Goal: Transaction & Acquisition: Purchase product/service

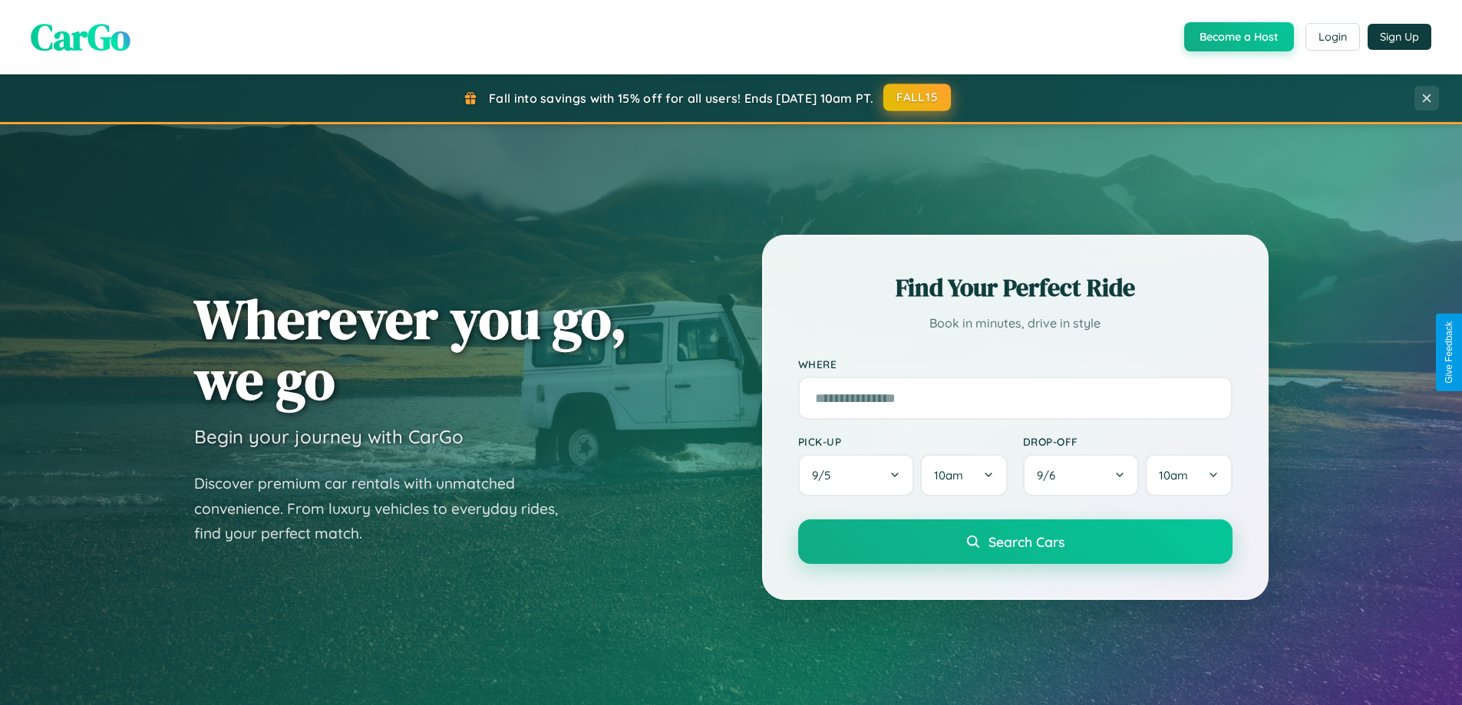
click at [918, 97] on button "FALL15" at bounding box center [917, 98] width 68 height 28
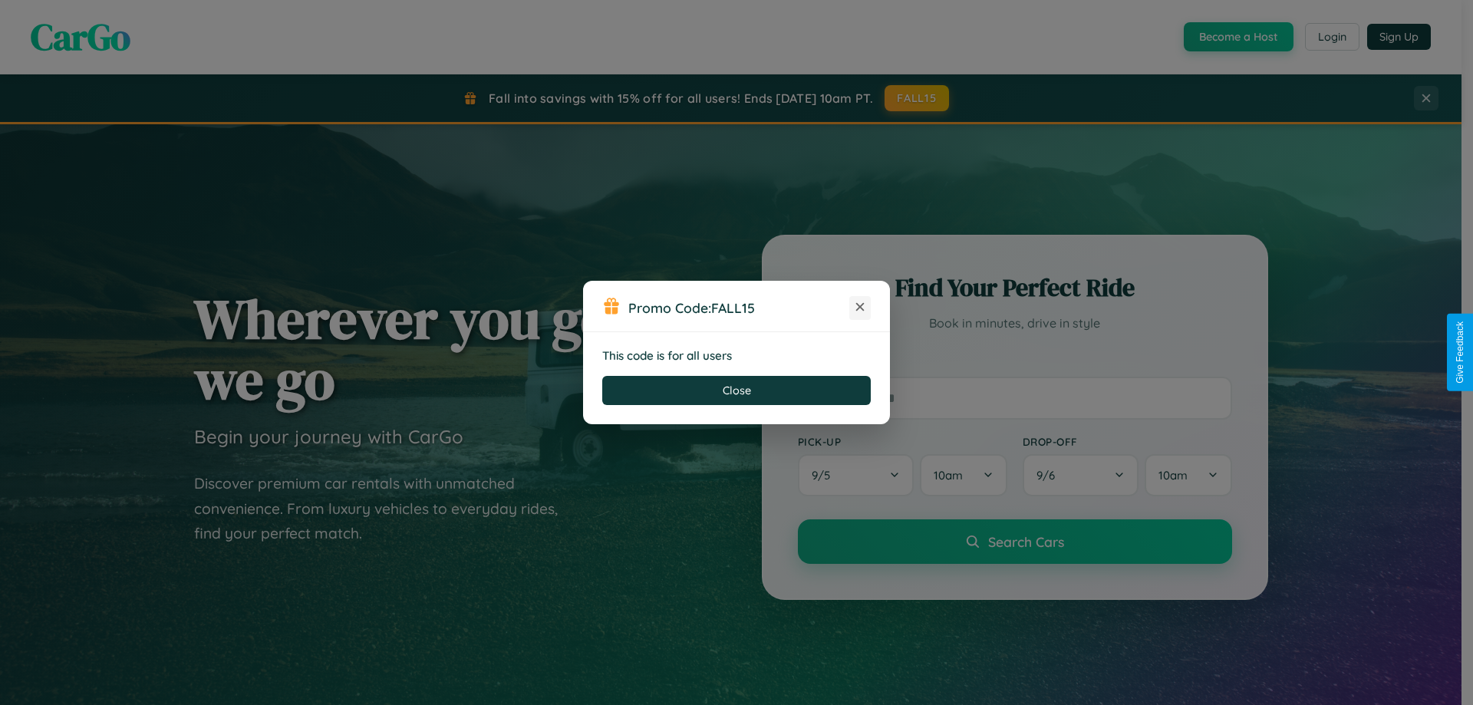
click at [860, 308] on icon at bounding box center [860, 306] width 15 height 15
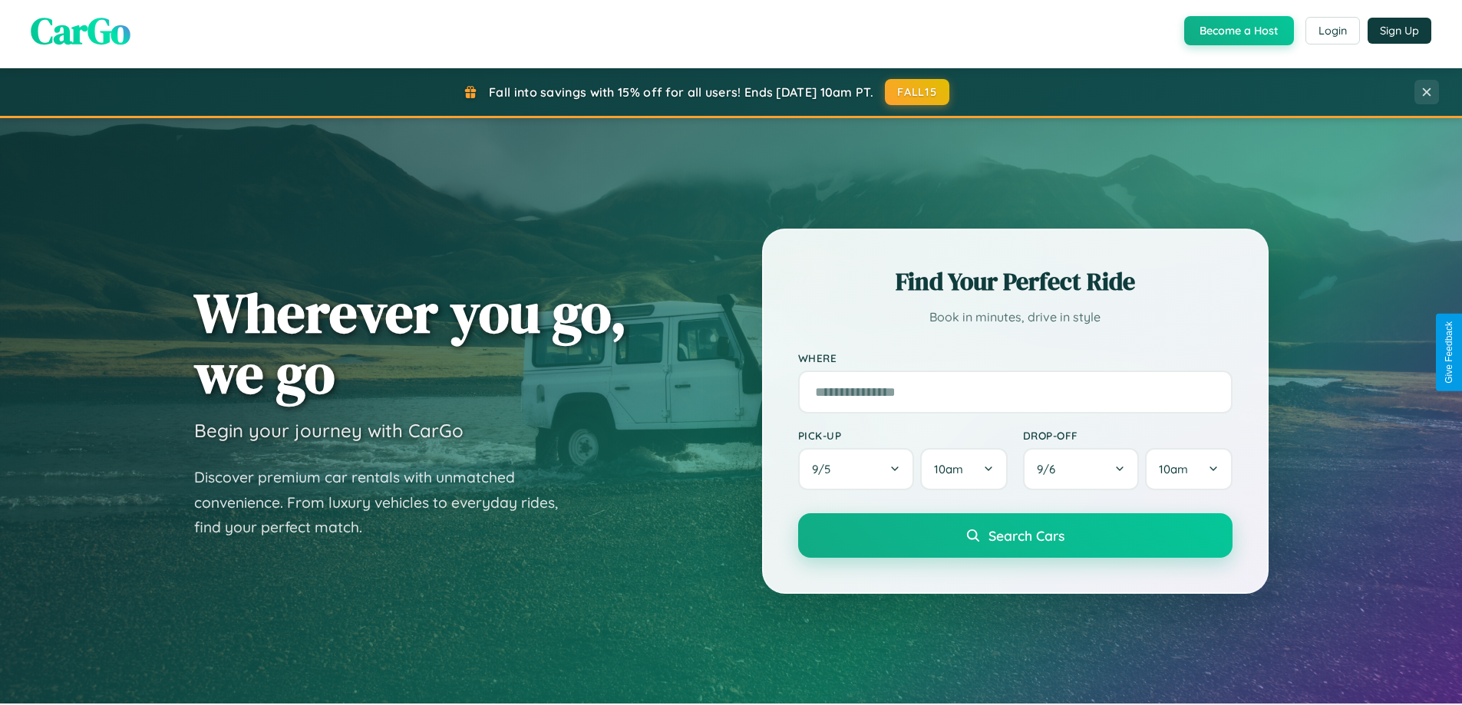
scroll to position [661, 0]
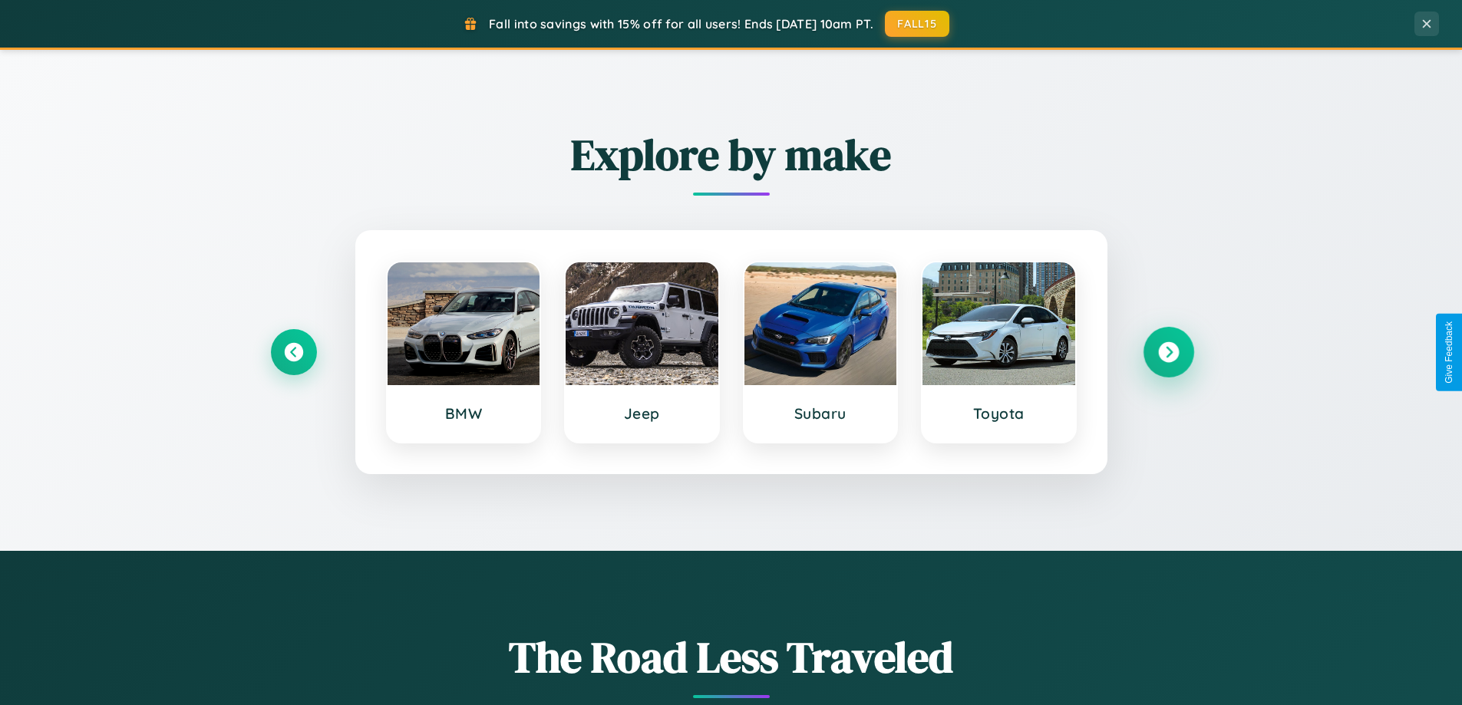
click at [1168, 352] on icon at bounding box center [1168, 352] width 21 height 21
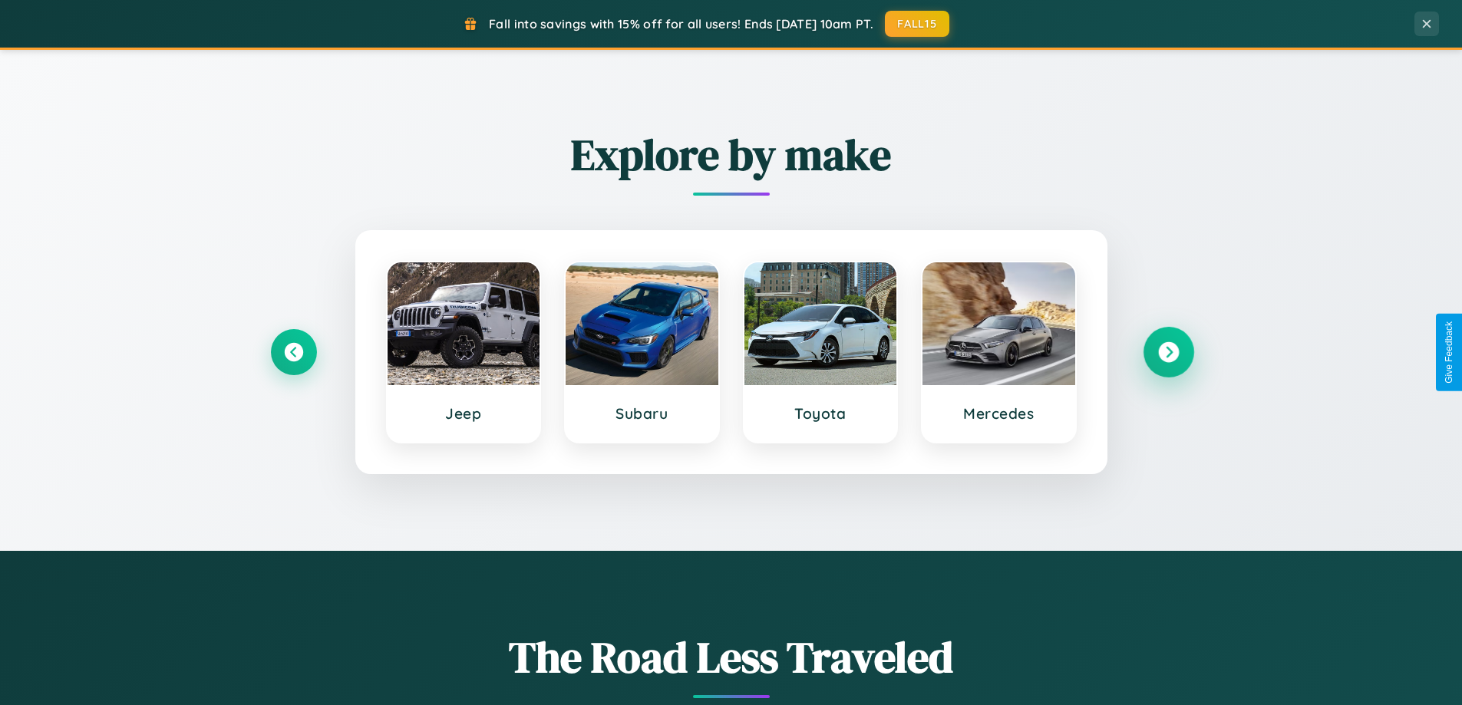
click at [1168, 352] on icon at bounding box center [1168, 352] width 21 height 21
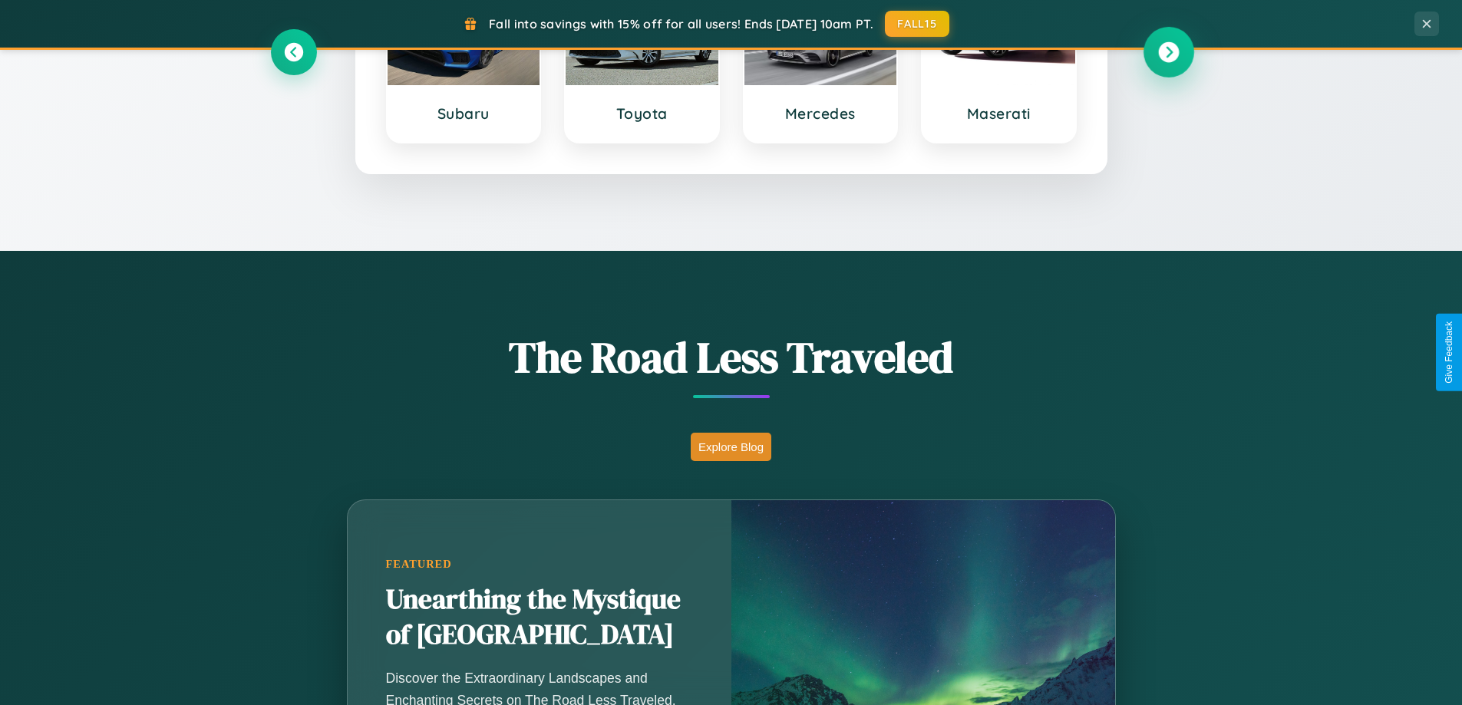
scroll to position [1056, 0]
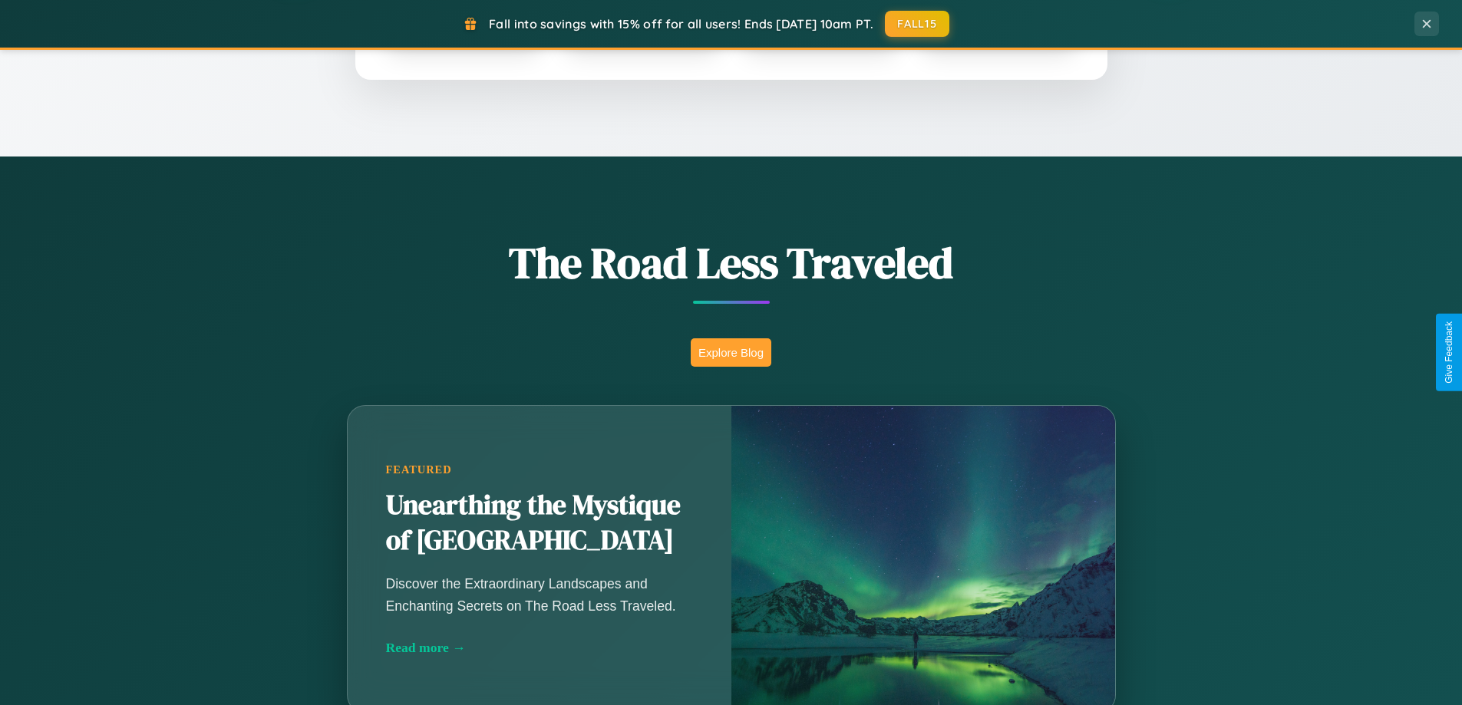
click at [731, 352] on button "Explore Blog" at bounding box center [731, 352] width 81 height 28
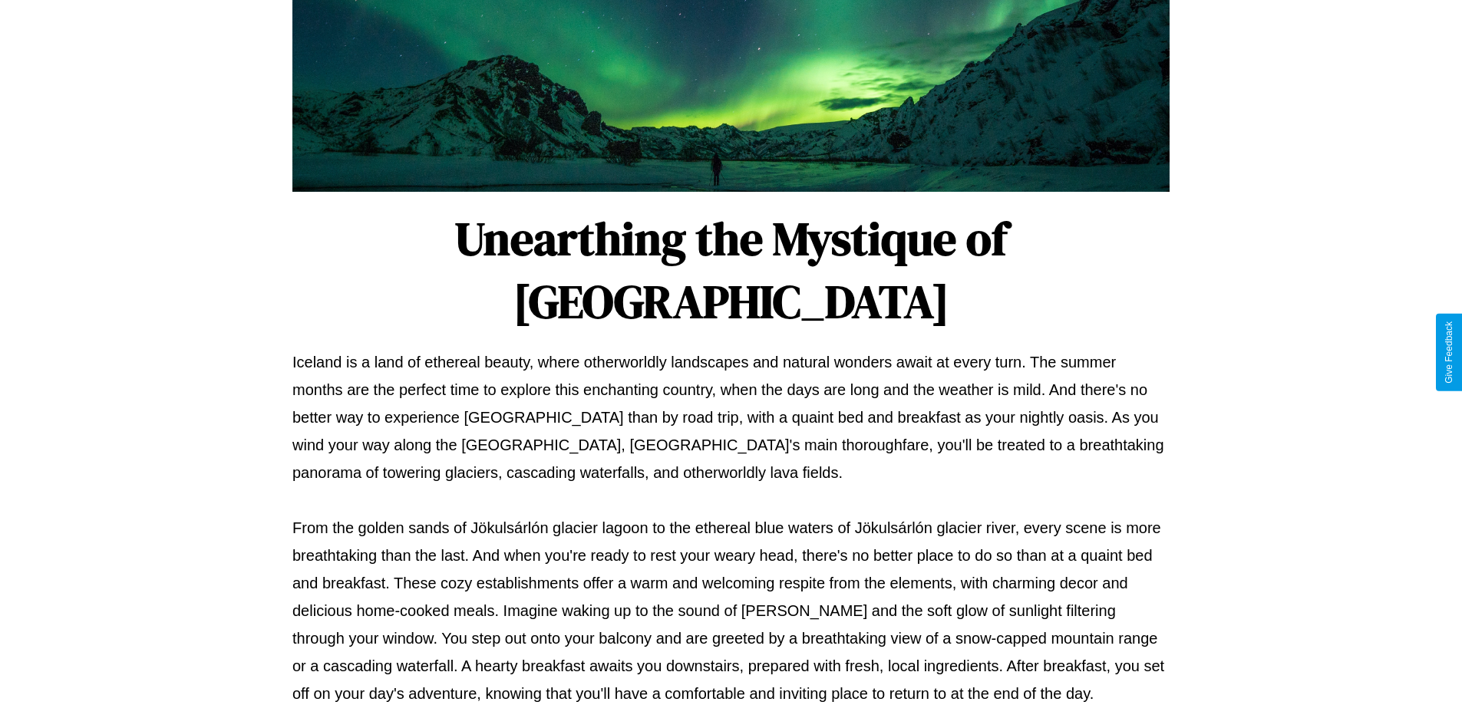
scroll to position [496, 0]
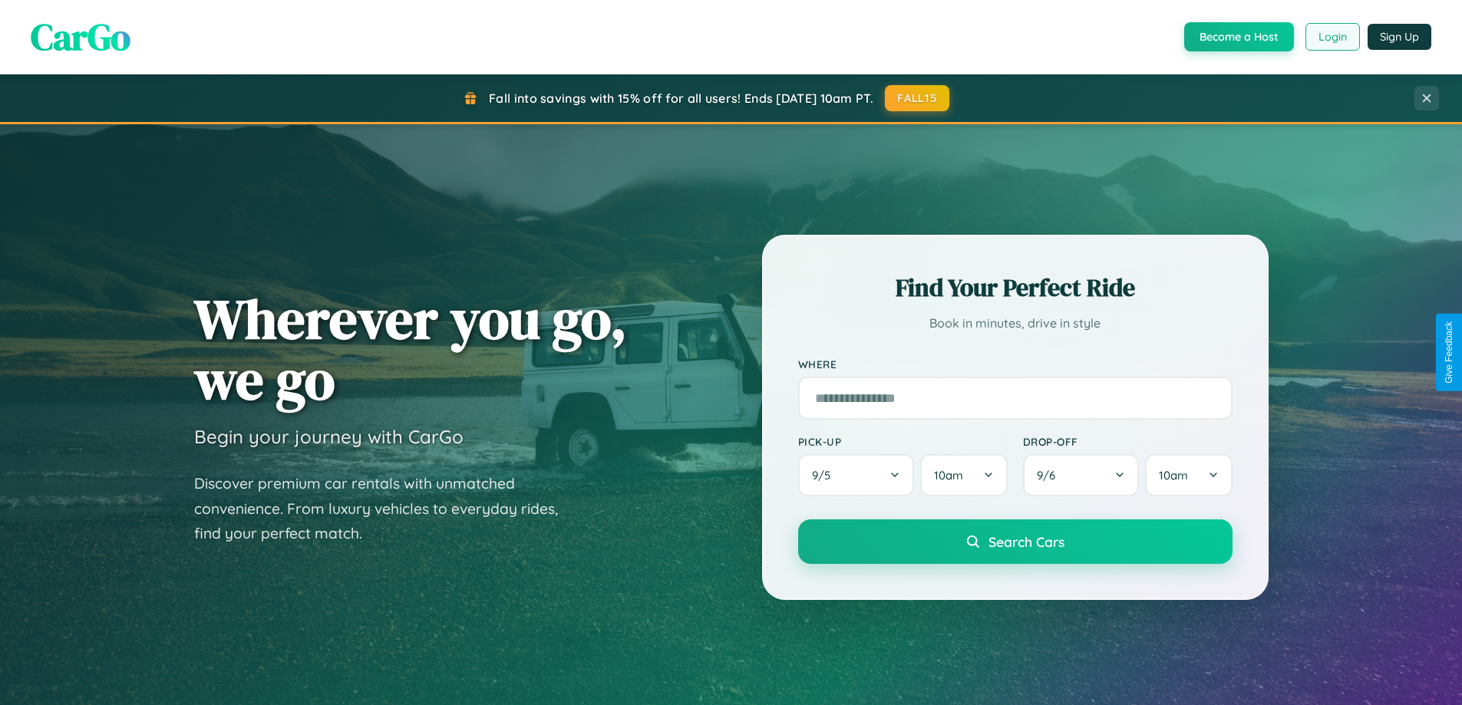
click at [1331, 37] on button "Login" at bounding box center [1332, 37] width 54 height 28
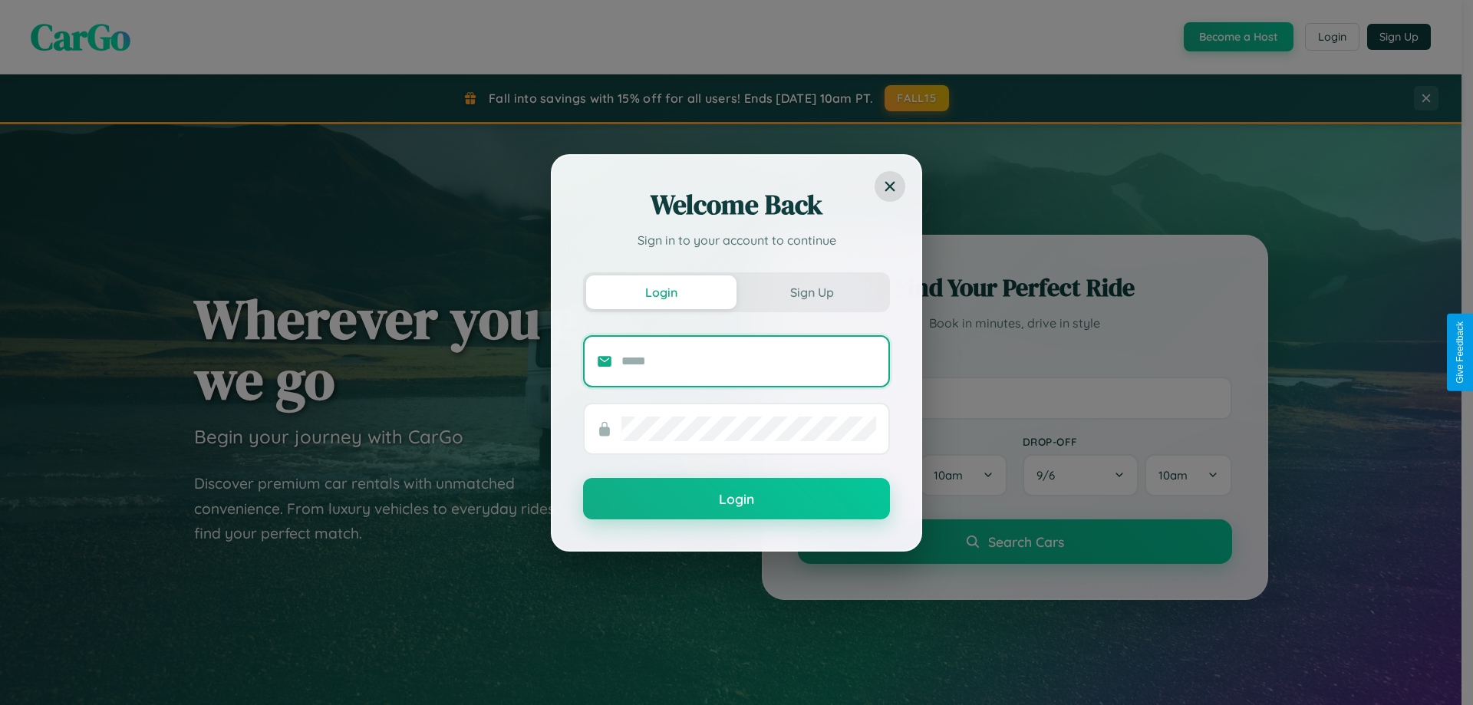
click at [749, 361] on input "text" at bounding box center [749, 361] width 255 height 25
type input "**********"
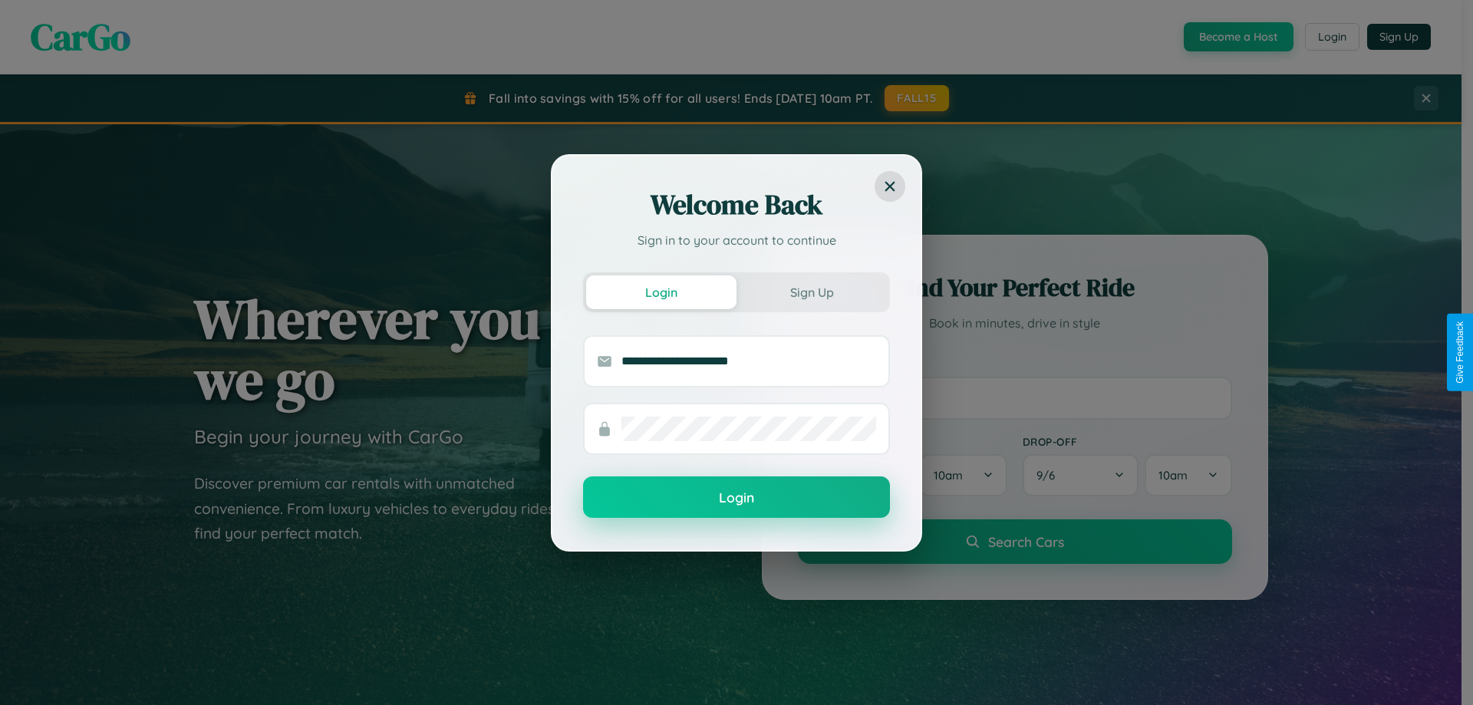
click at [737, 498] on button "Login" at bounding box center [736, 497] width 307 height 41
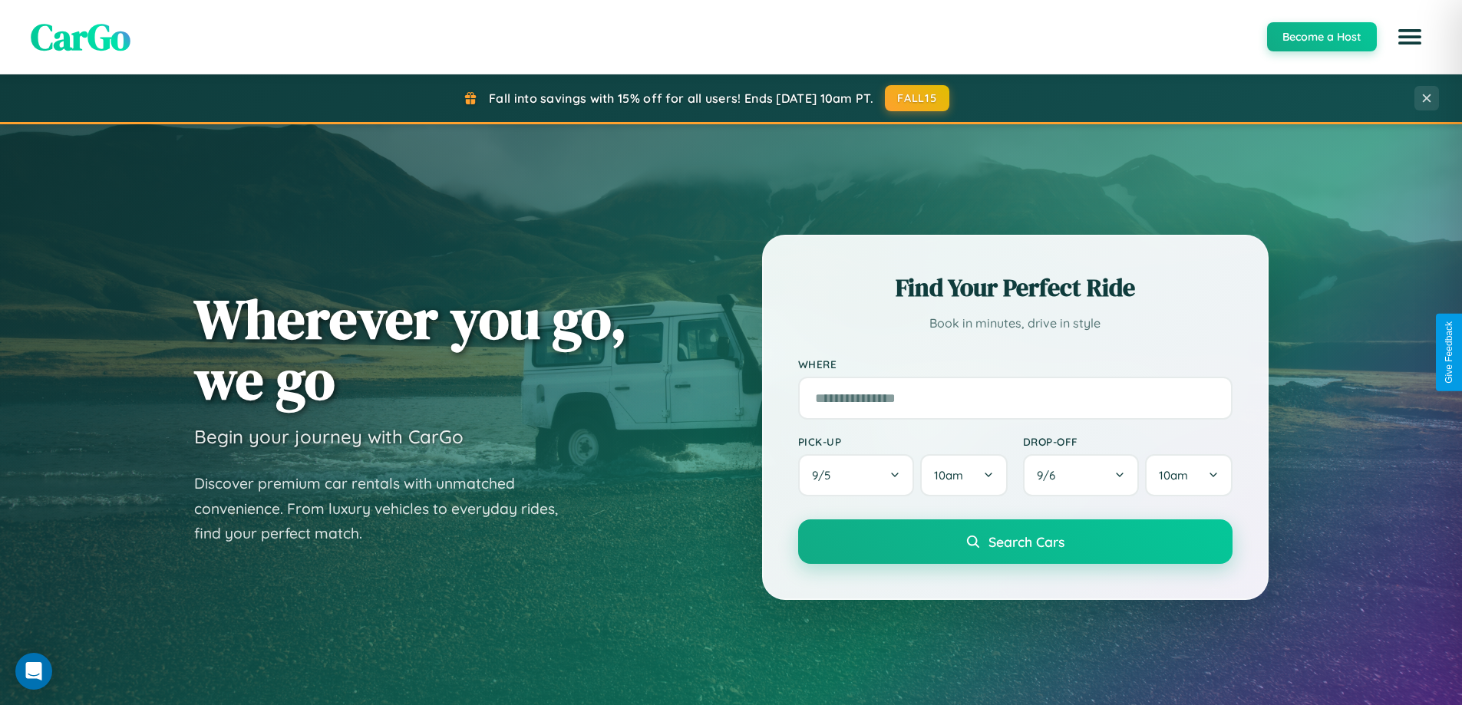
scroll to position [45, 0]
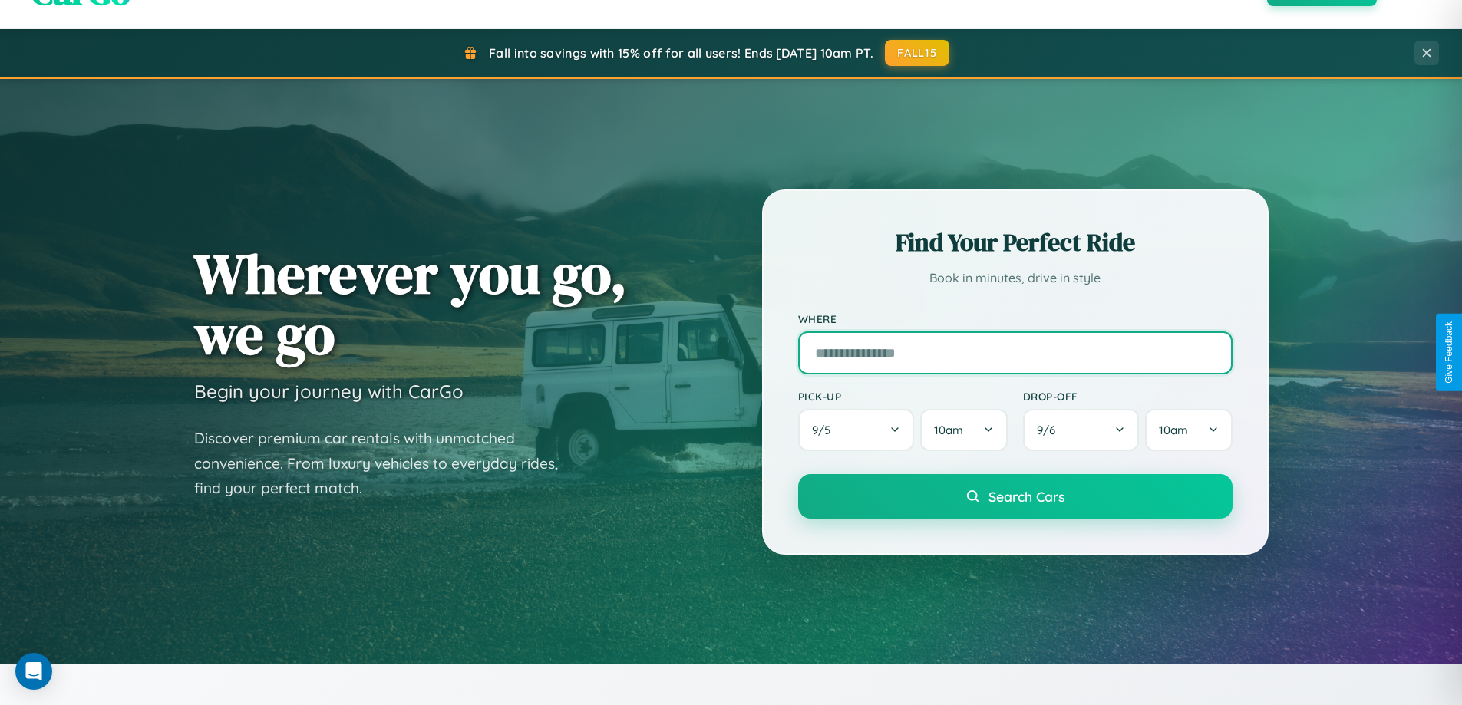
click at [1014, 352] on input "text" at bounding box center [1015, 353] width 434 height 43
type input "**********"
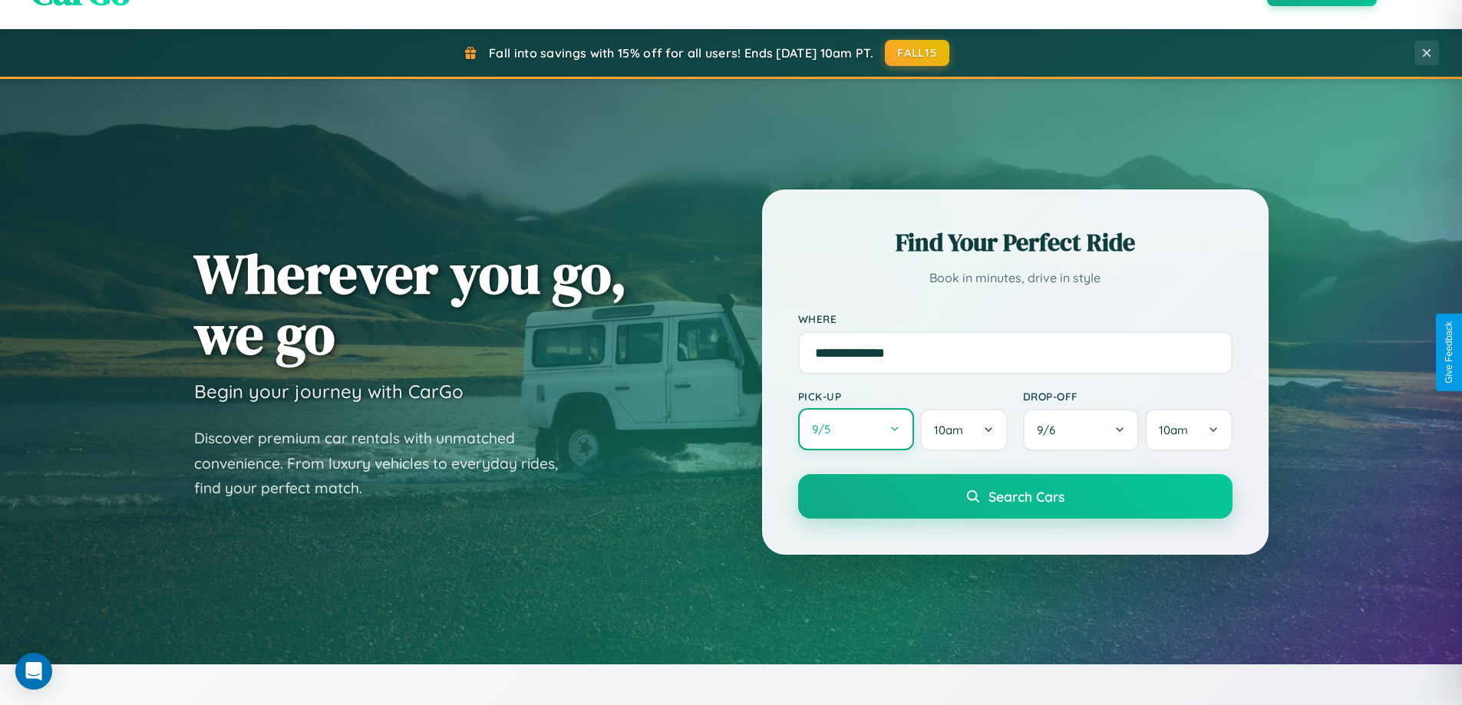
click at [856, 430] on button "9 / 5" at bounding box center [856, 429] width 117 height 42
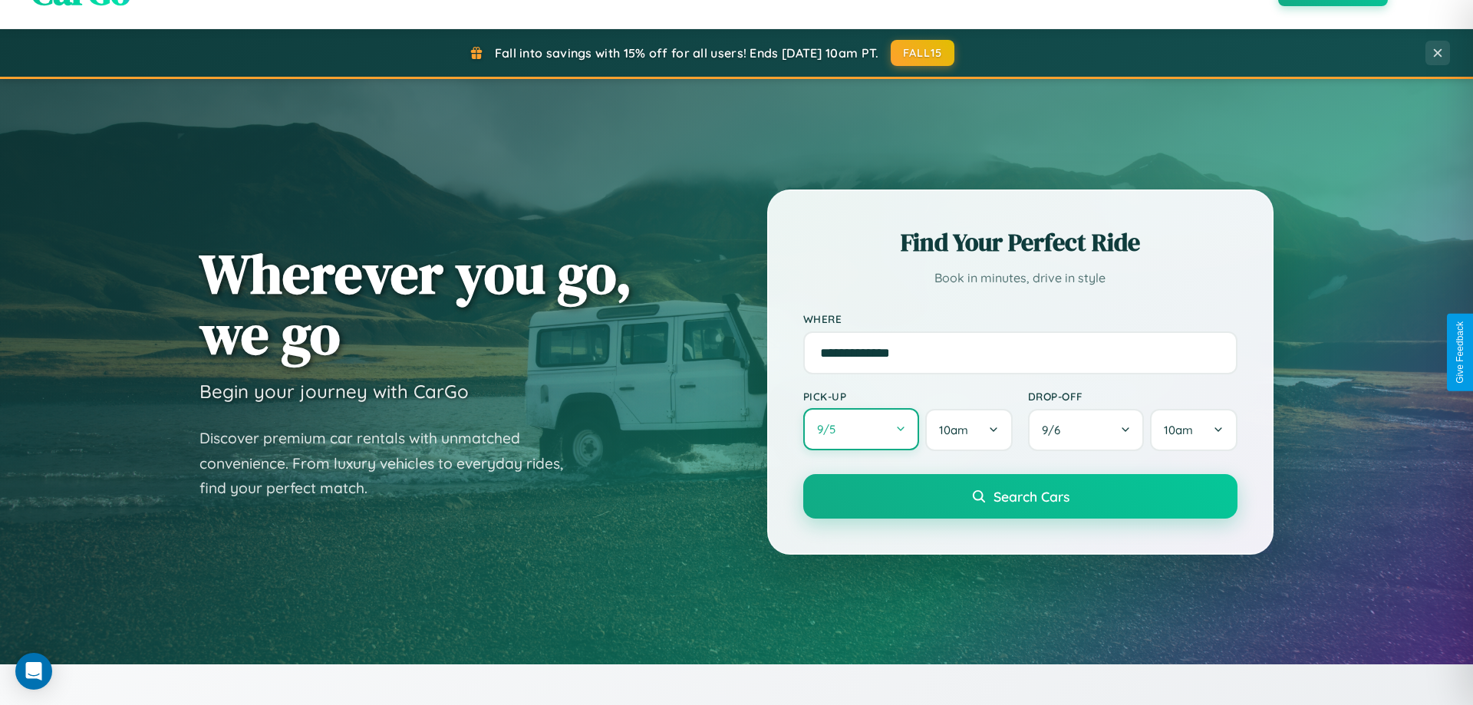
select select "*"
select select "****"
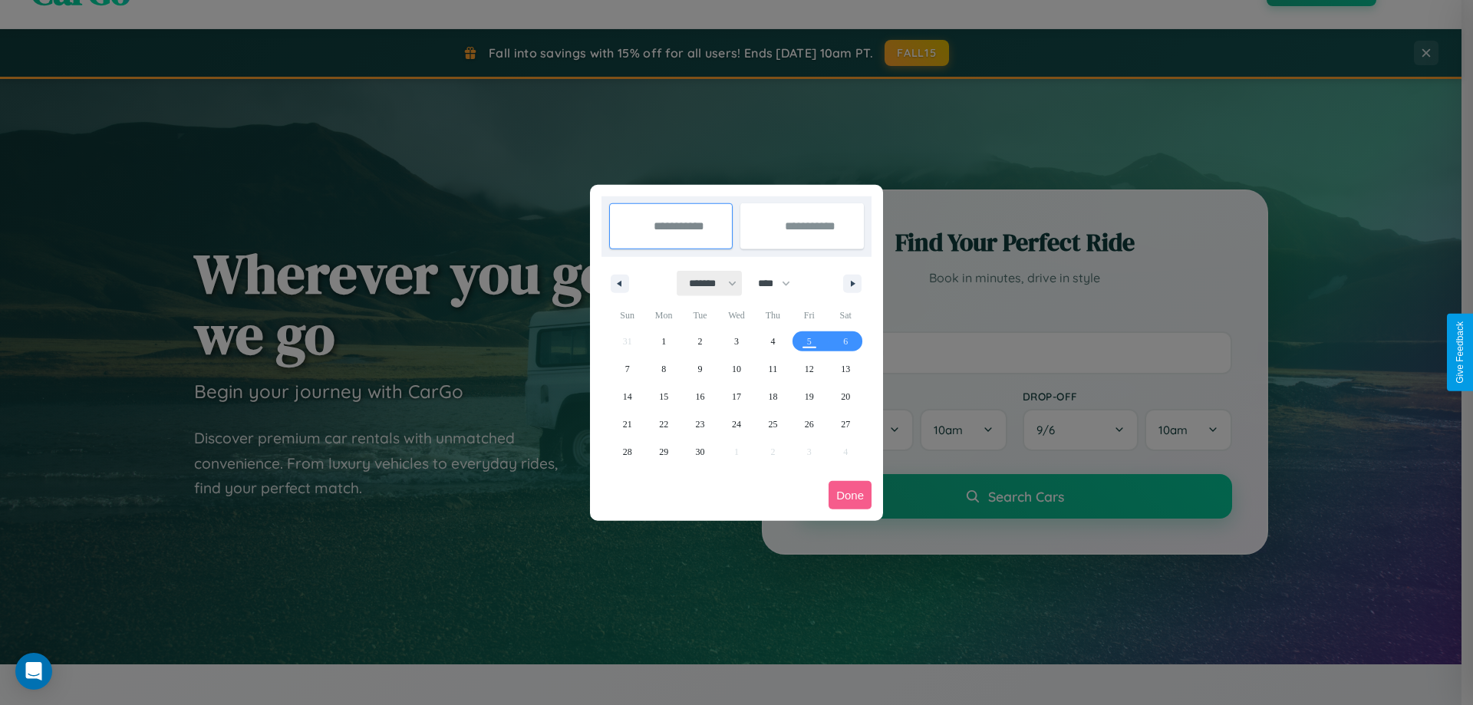
drag, startPoint x: 706, startPoint y: 283, endPoint x: 737, endPoint y: 308, distance: 39.3
click at [706, 283] on select "******* ******** ***** ***** *** **** **** ****** ********* ******* ******** **…" at bounding box center [710, 283] width 65 height 25
select select "*"
click at [773, 451] on span "30" at bounding box center [772, 452] width 9 height 28
type input "**********"
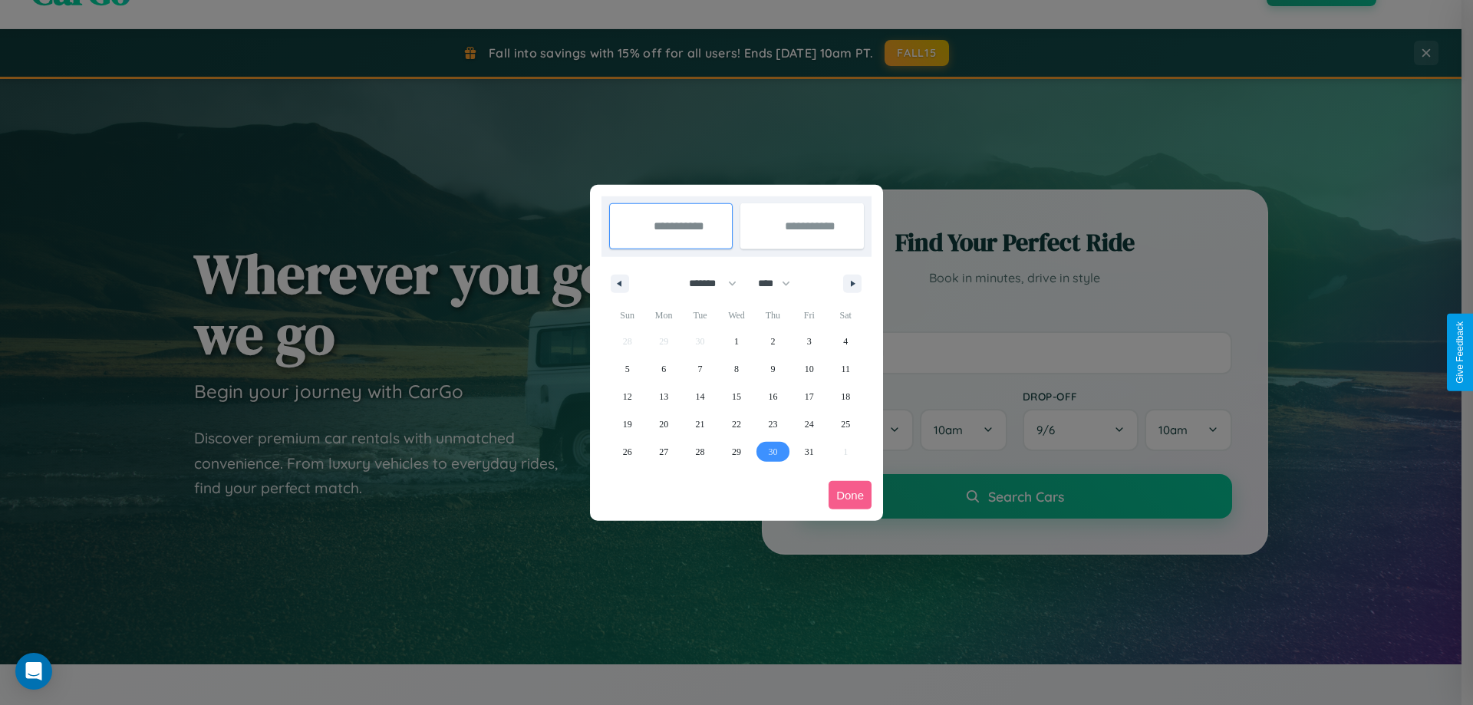
type input "**********"
click at [853, 283] on icon "button" at bounding box center [856, 284] width 8 height 6
select select "**"
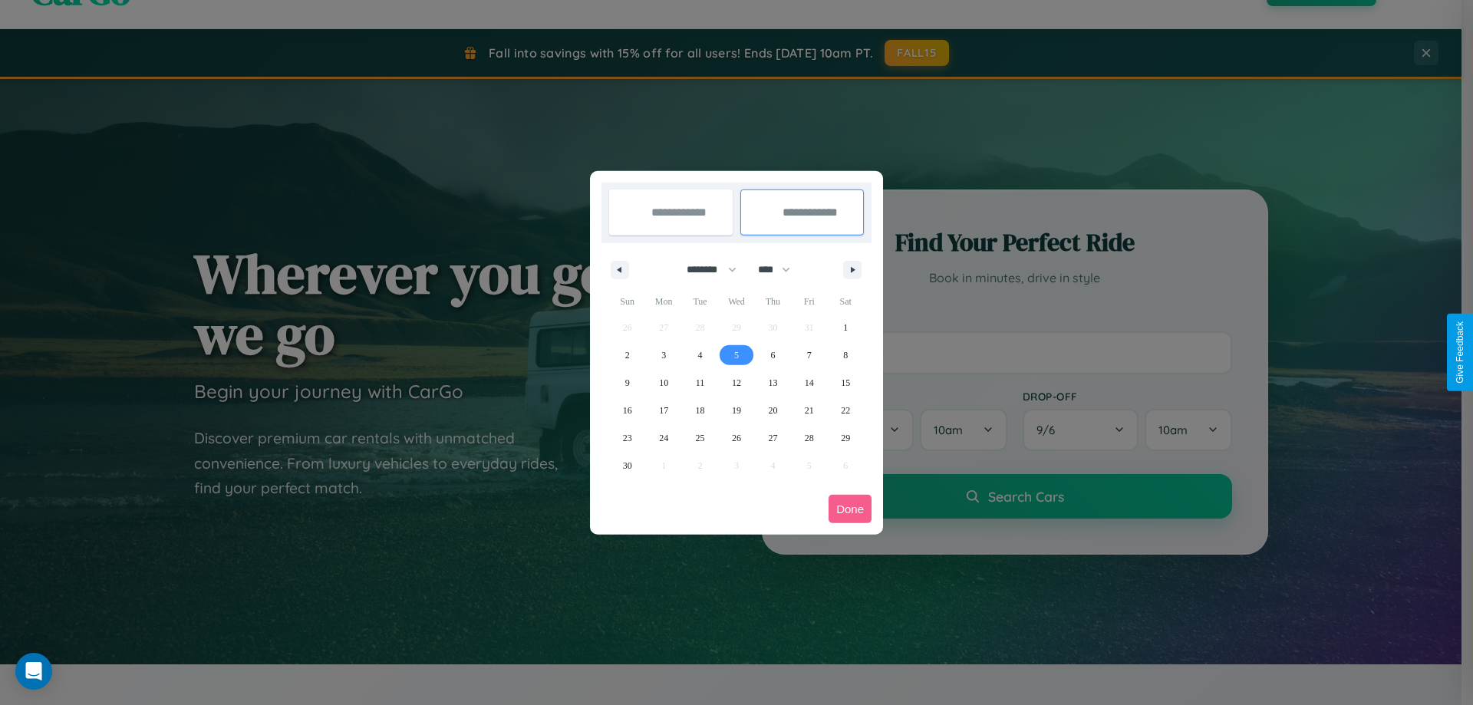
click at [736, 355] on span "5" at bounding box center [736, 355] width 5 height 28
type input "**********"
select select "*"
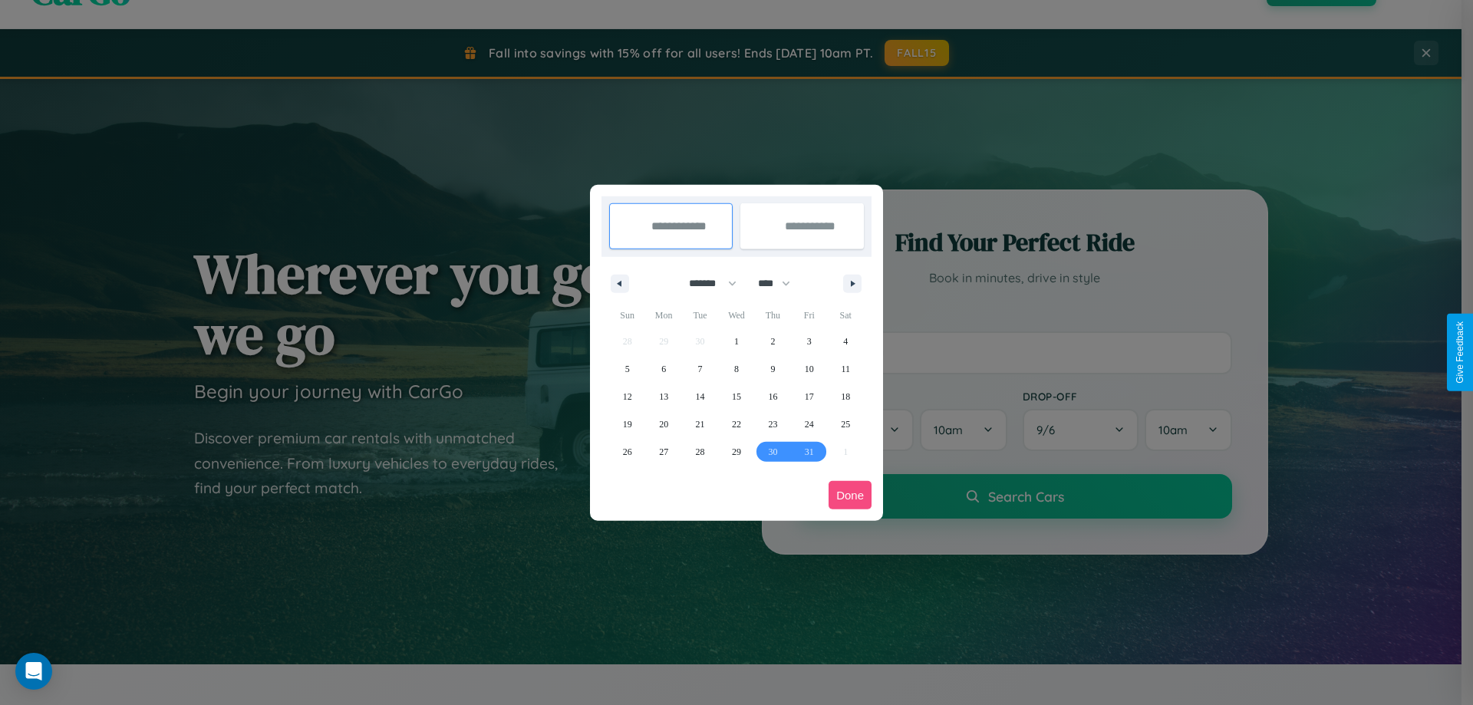
click at [850, 495] on button "Done" at bounding box center [850, 495] width 43 height 28
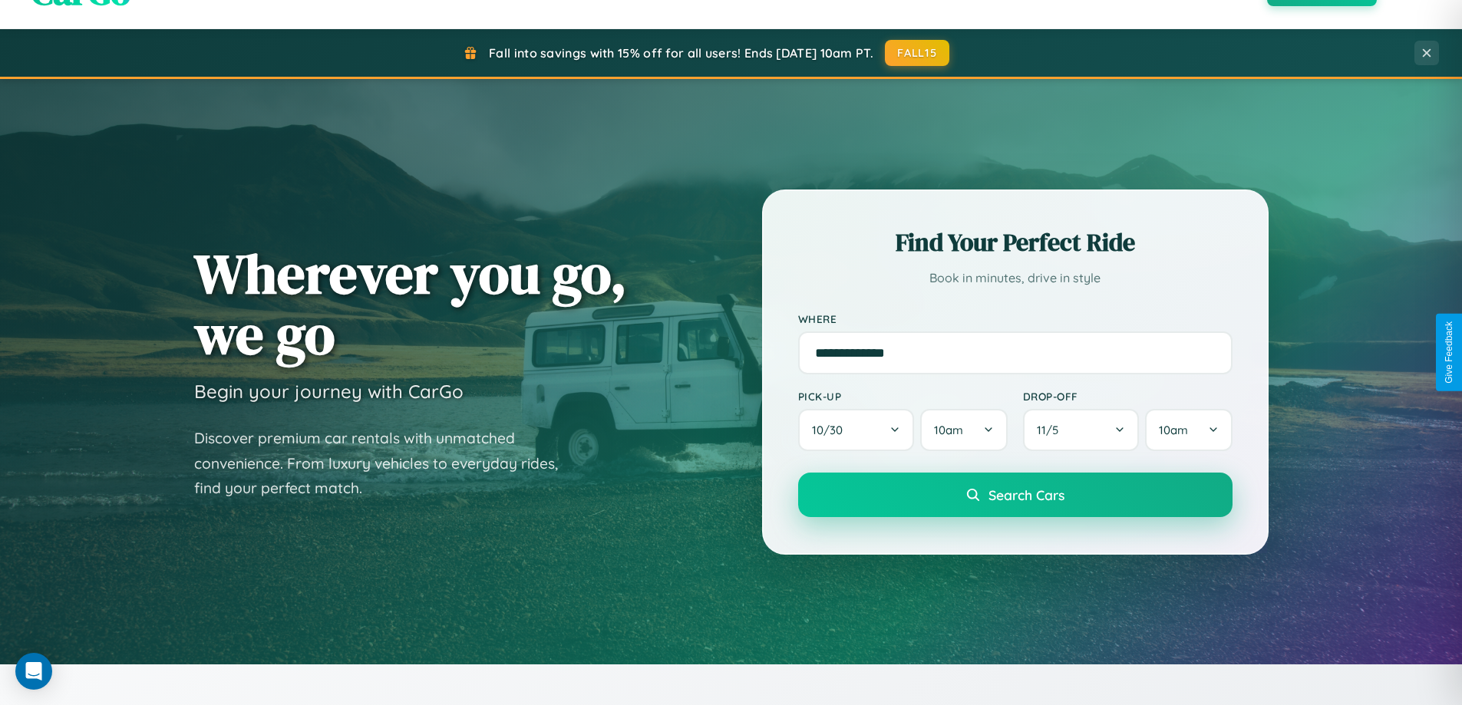
click at [1014, 495] on span "Search Cars" at bounding box center [1026, 495] width 76 height 17
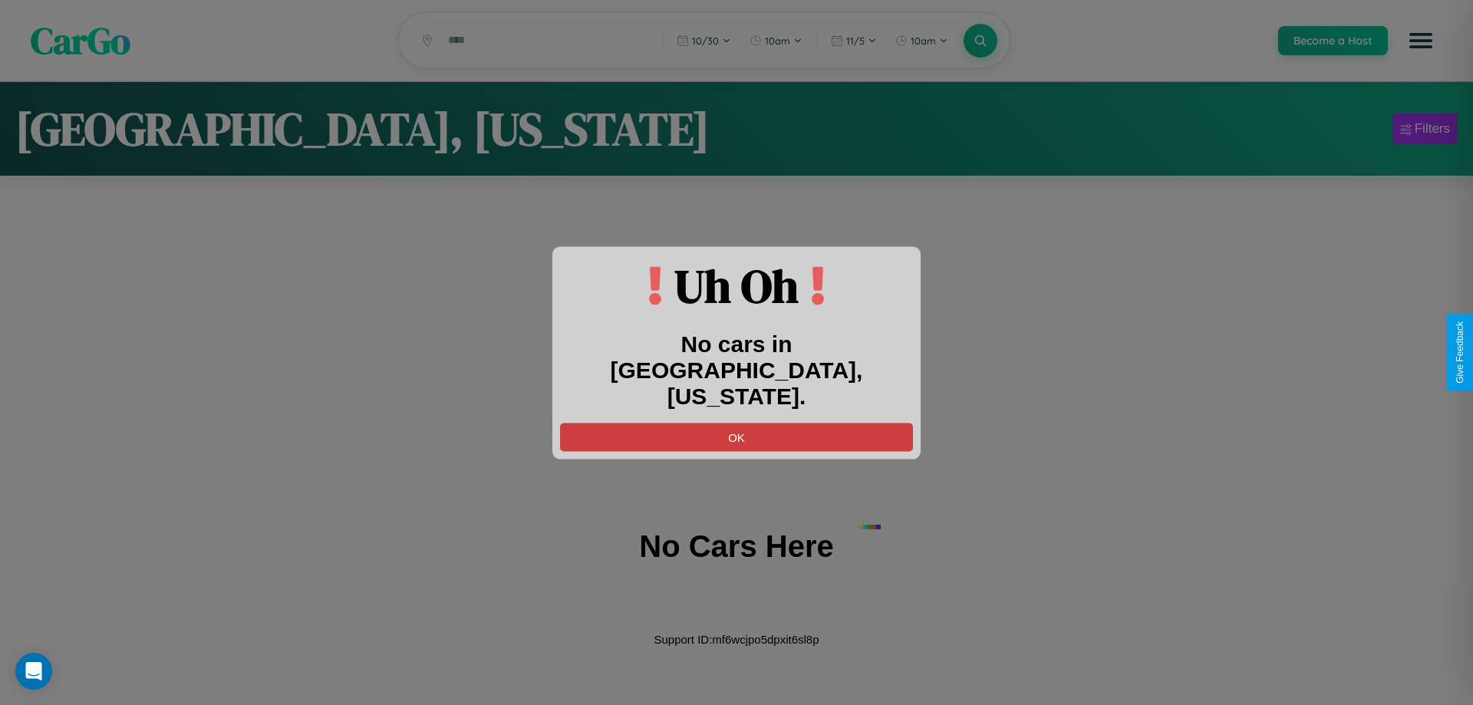
click at [737, 423] on button "OK" at bounding box center [736, 437] width 353 height 28
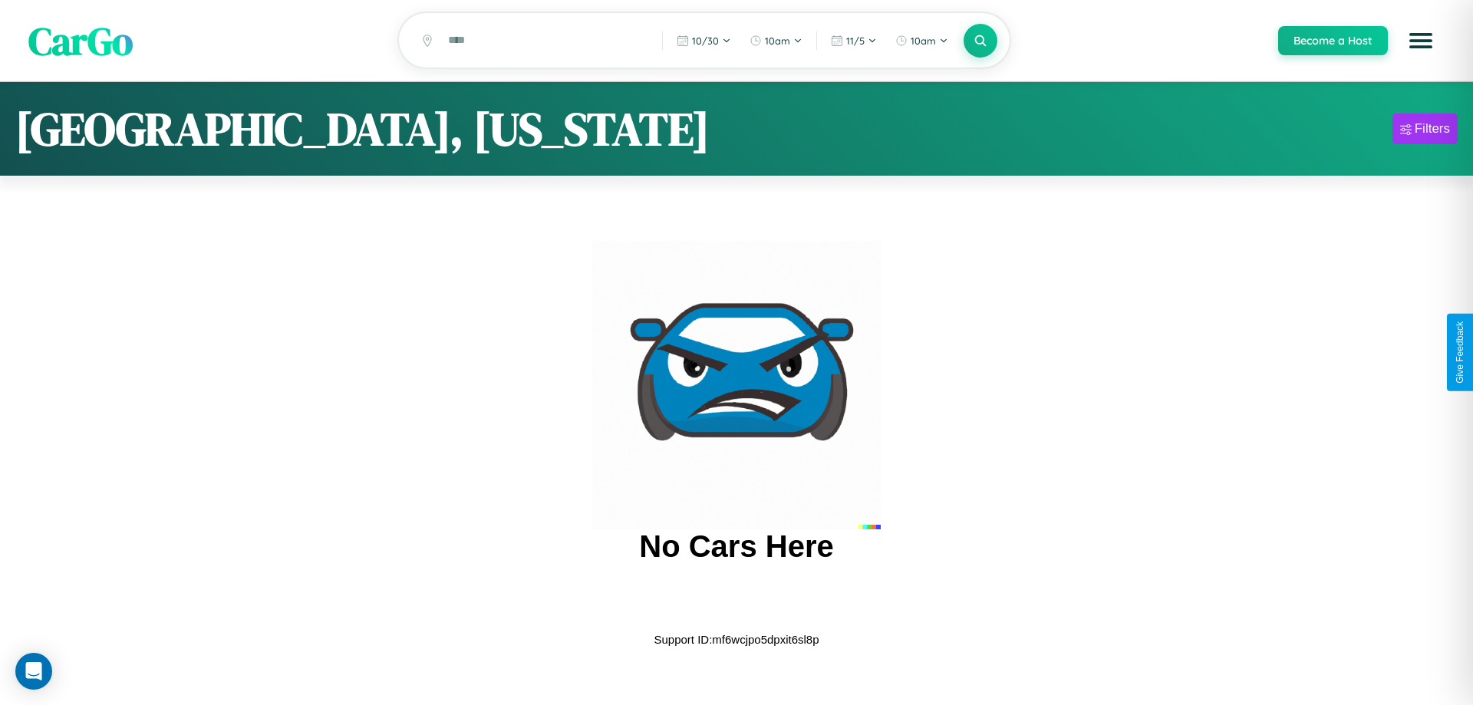
click at [81, 41] on span "CarGo" at bounding box center [80, 40] width 104 height 53
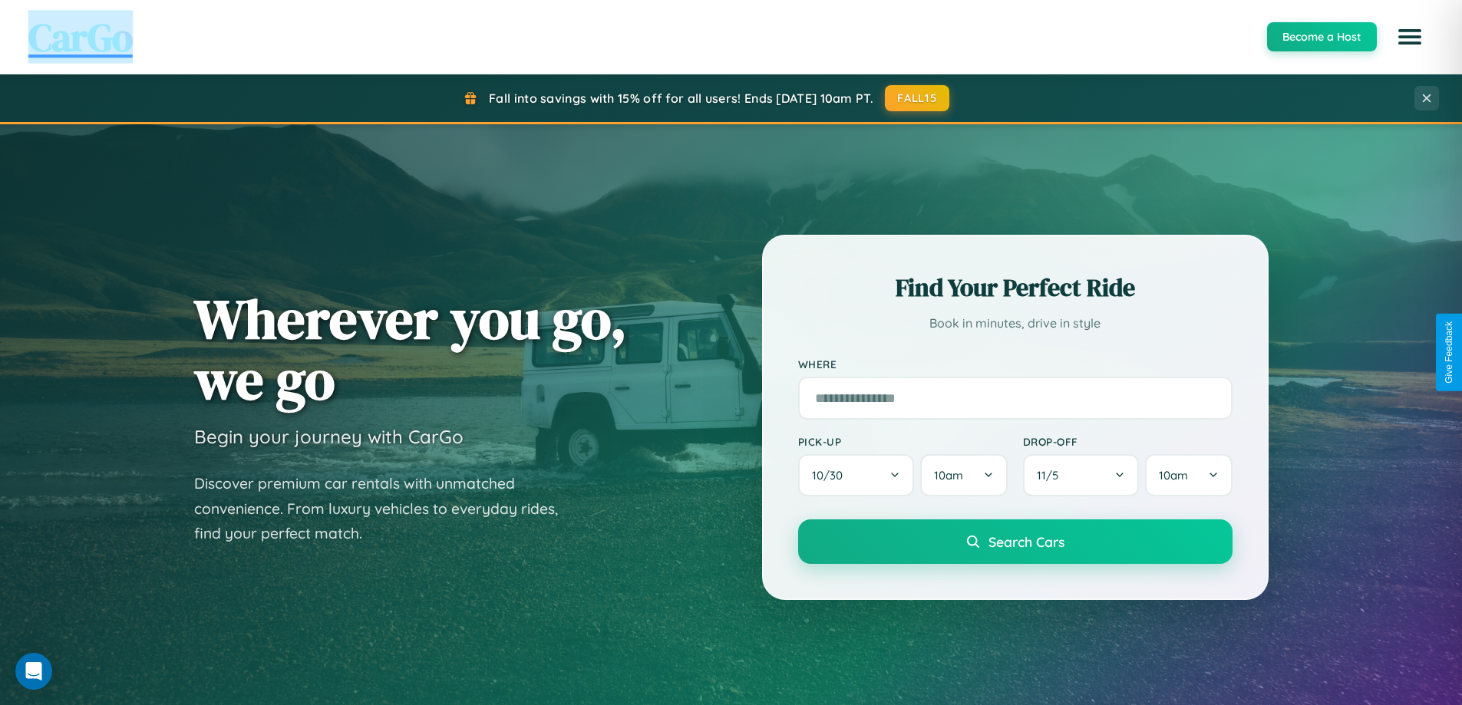
scroll to position [661, 0]
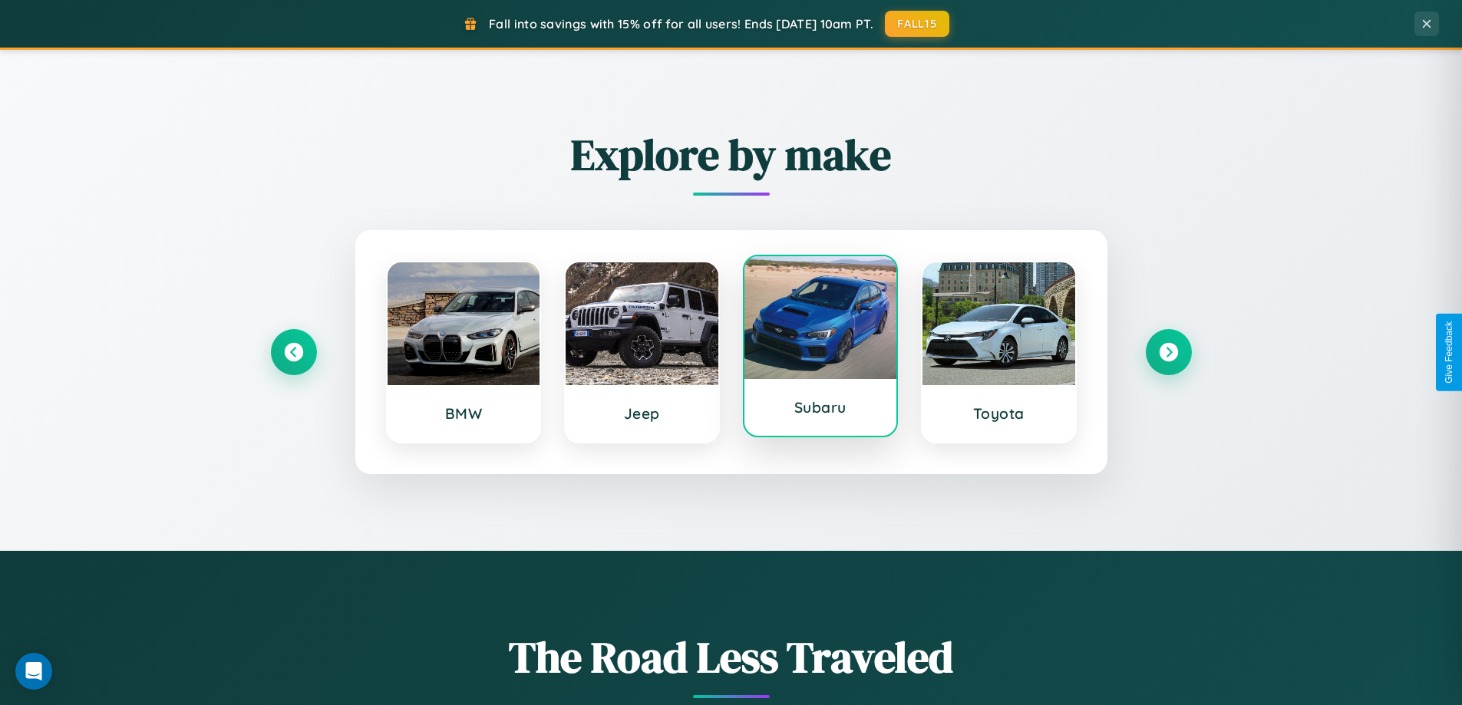
click at [820, 347] on div at bounding box center [820, 317] width 153 height 123
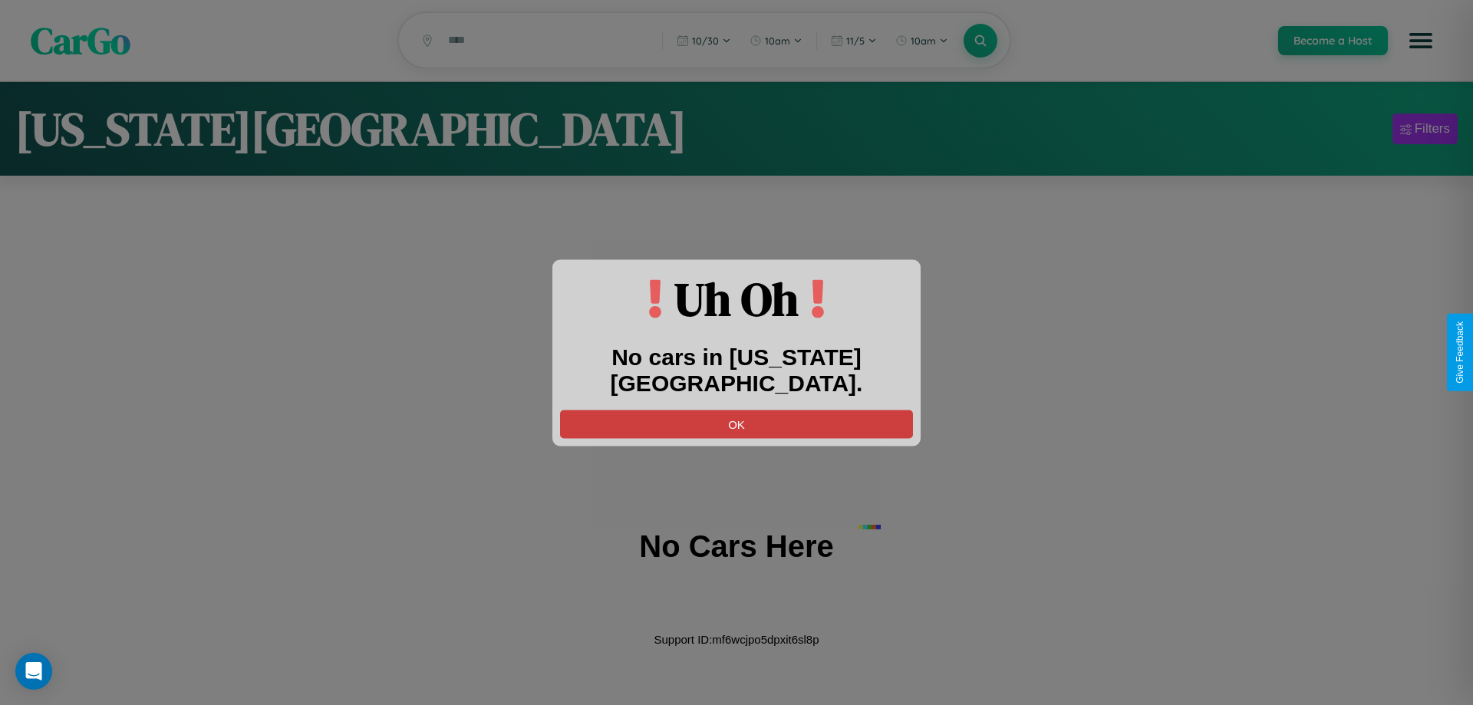
click at [737, 410] on button "OK" at bounding box center [736, 424] width 353 height 28
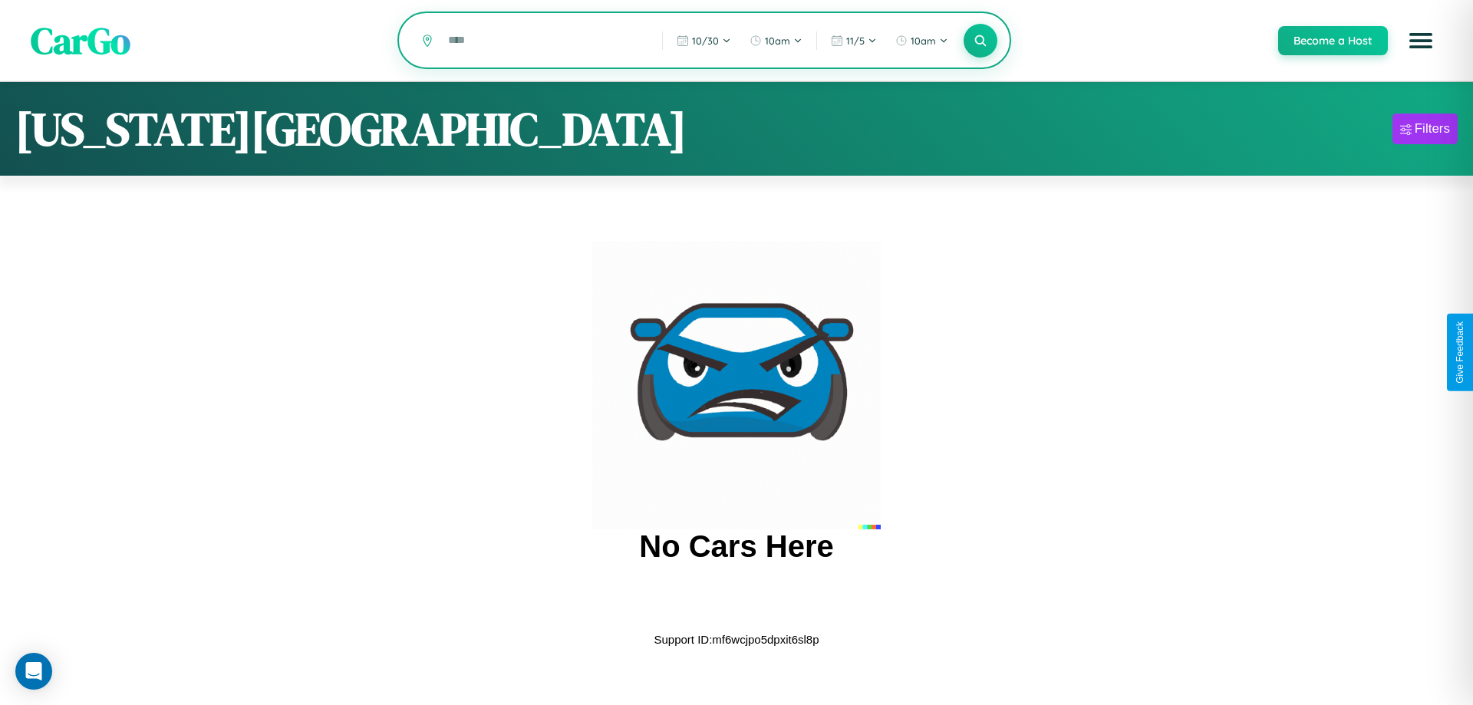
click at [544, 41] on input "text" at bounding box center [543, 40] width 206 height 27
type input "*"
click at [980, 41] on icon at bounding box center [980, 40] width 15 height 15
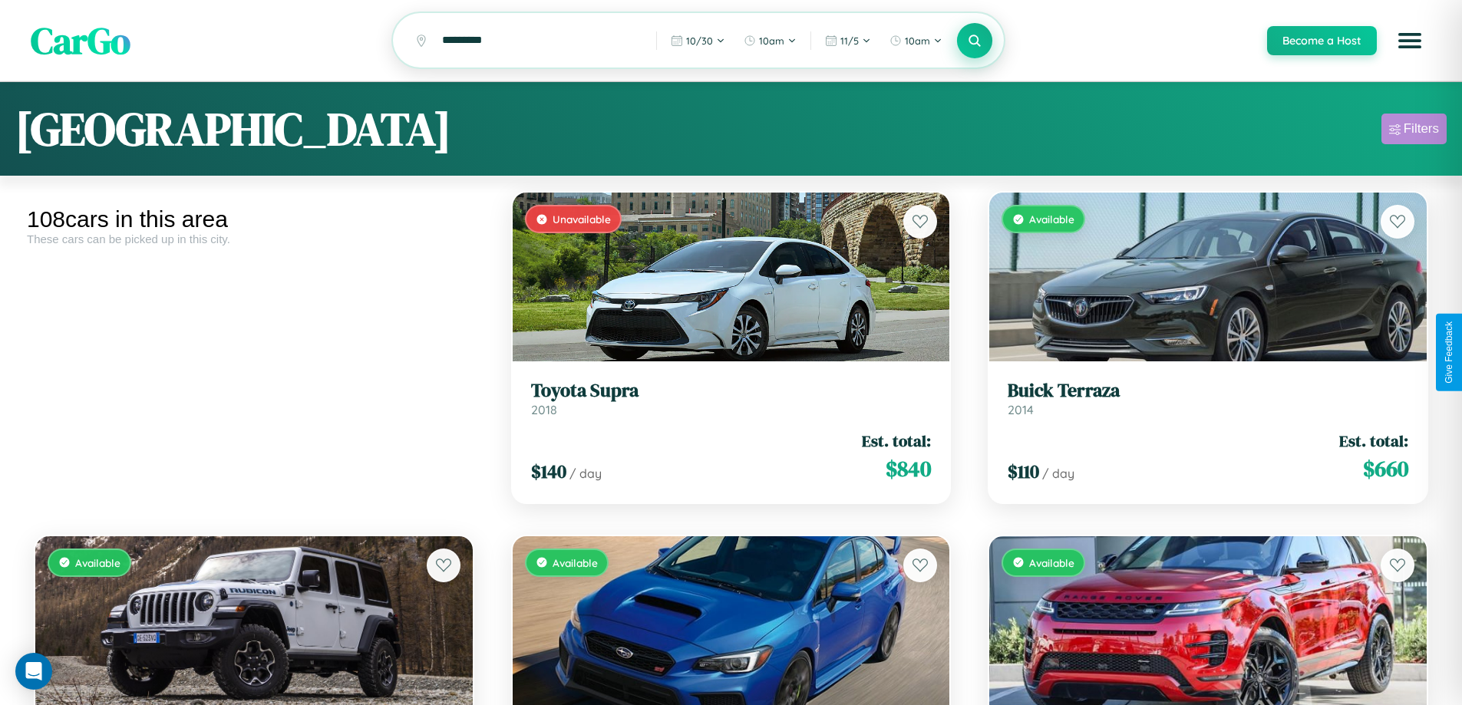
click at [1413, 131] on div "Filters" at bounding box center [1421, 128] width 35 height 15
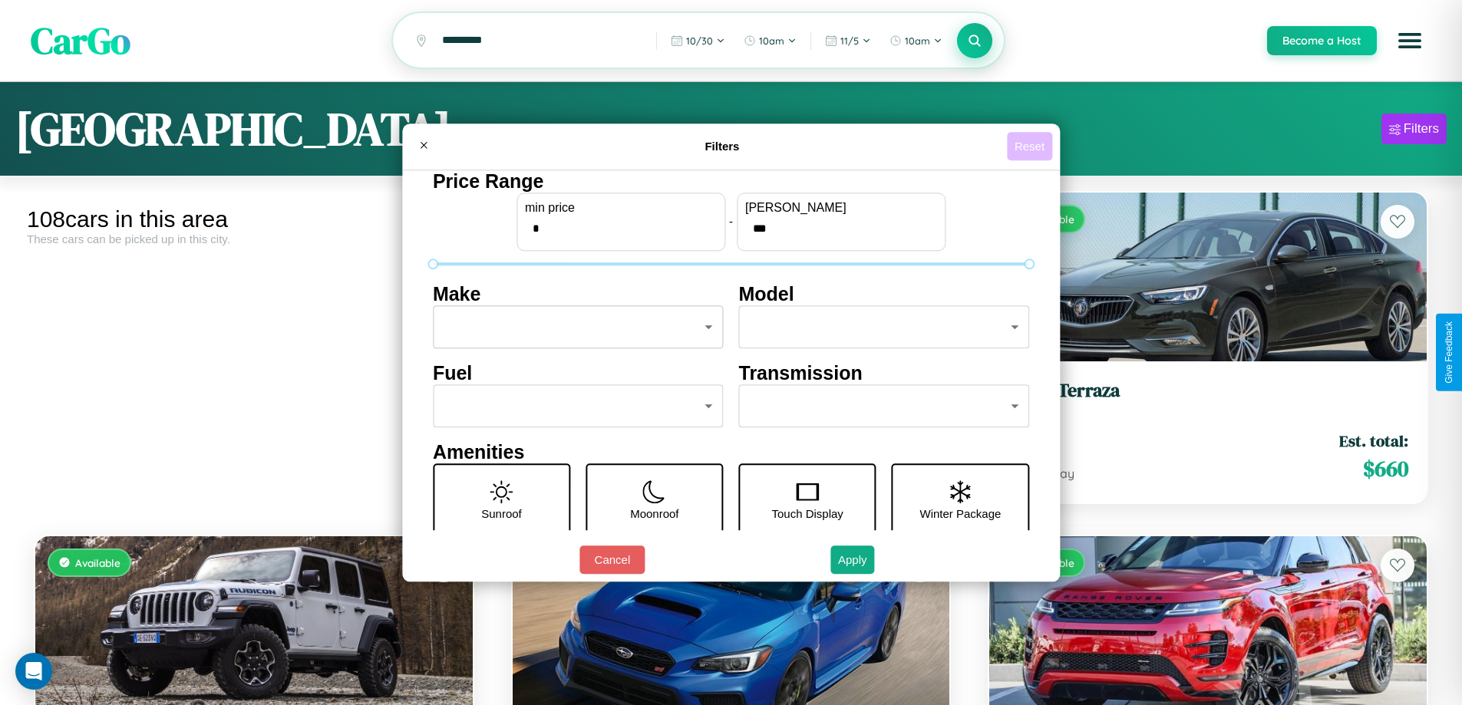
click at [1031, 146] on button "Reset" at bounding box center [1029, 146] width 45 height 28
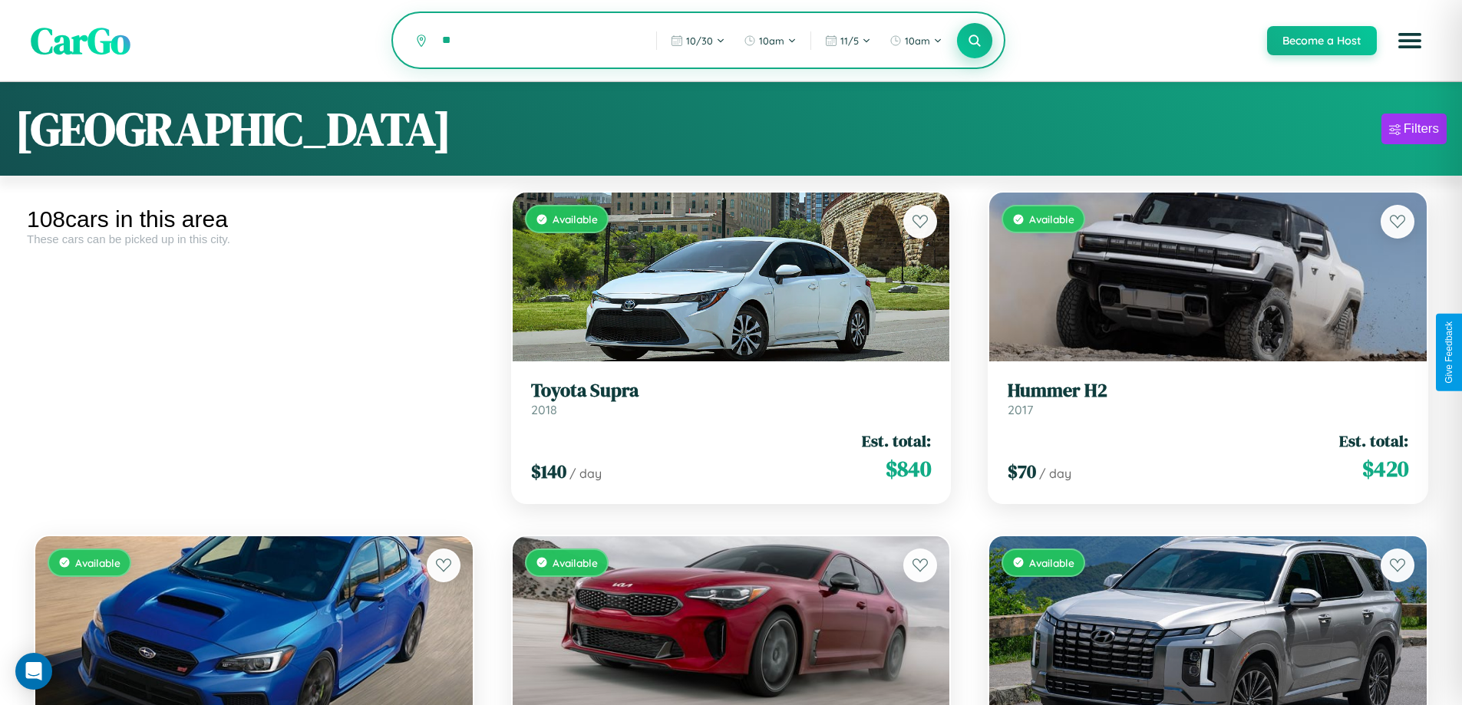
type input "*"
type input "*****"
click at [974, 41] on icon at bounding box center [975, 40] width 15 height 15
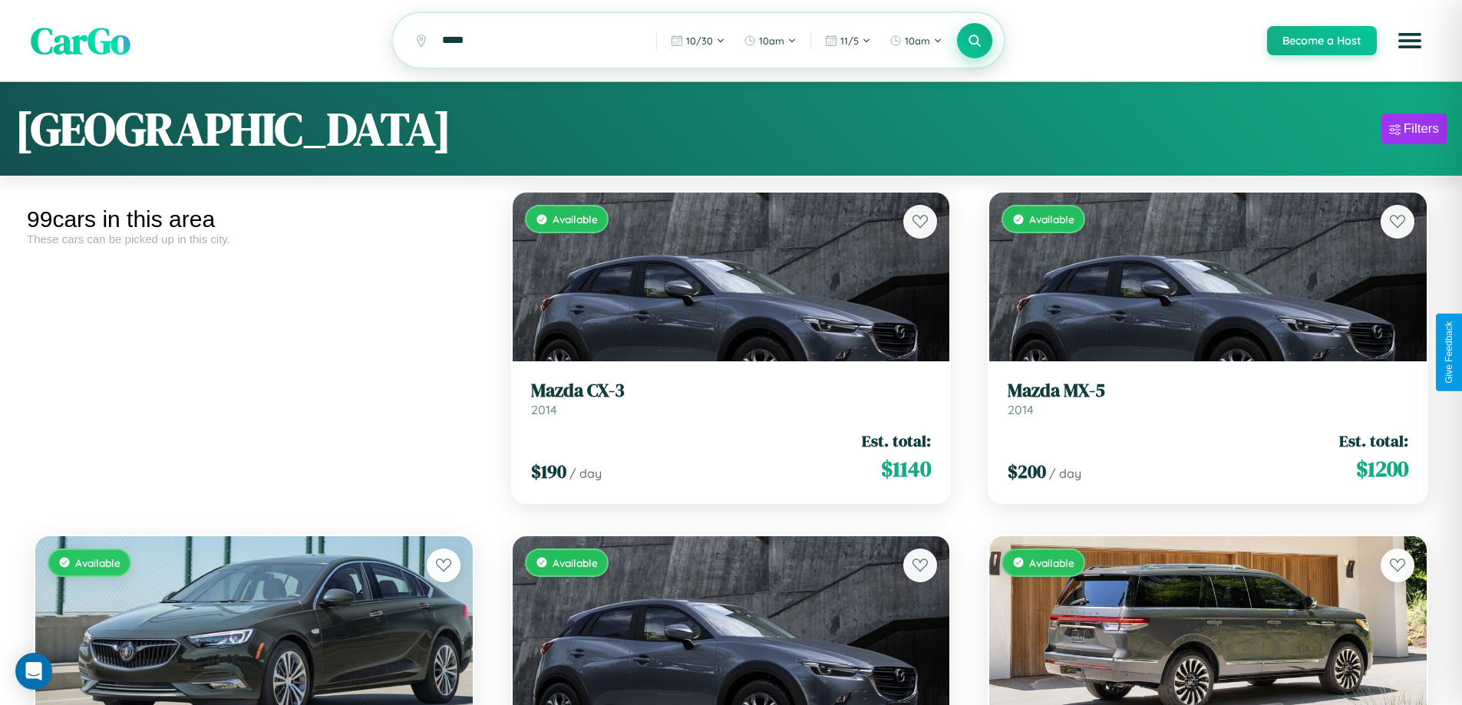
scroll to position [1590, 0]
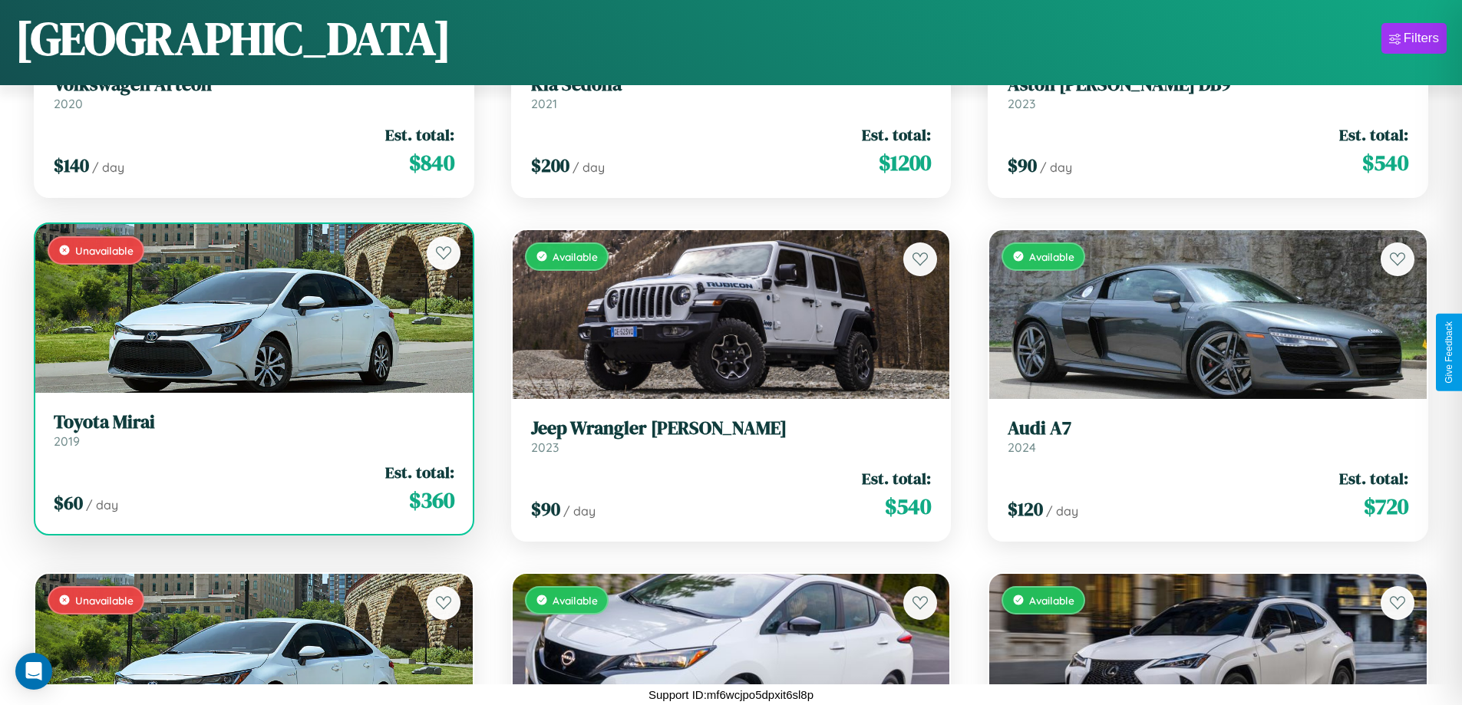
click at [252, 436] on link "Toyota Mirai 2019" at bounding box center [254, 430] width 401 height 38
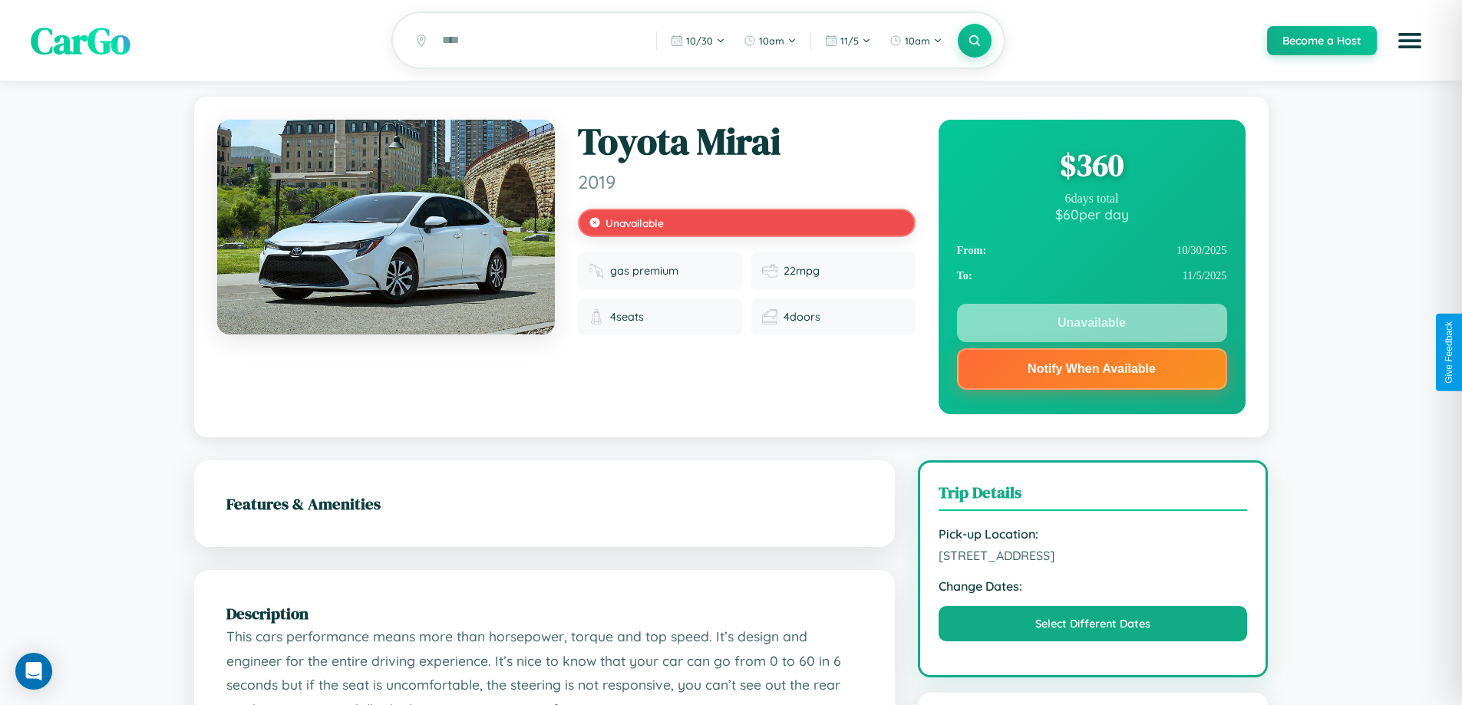
scroll to position [213, 0]
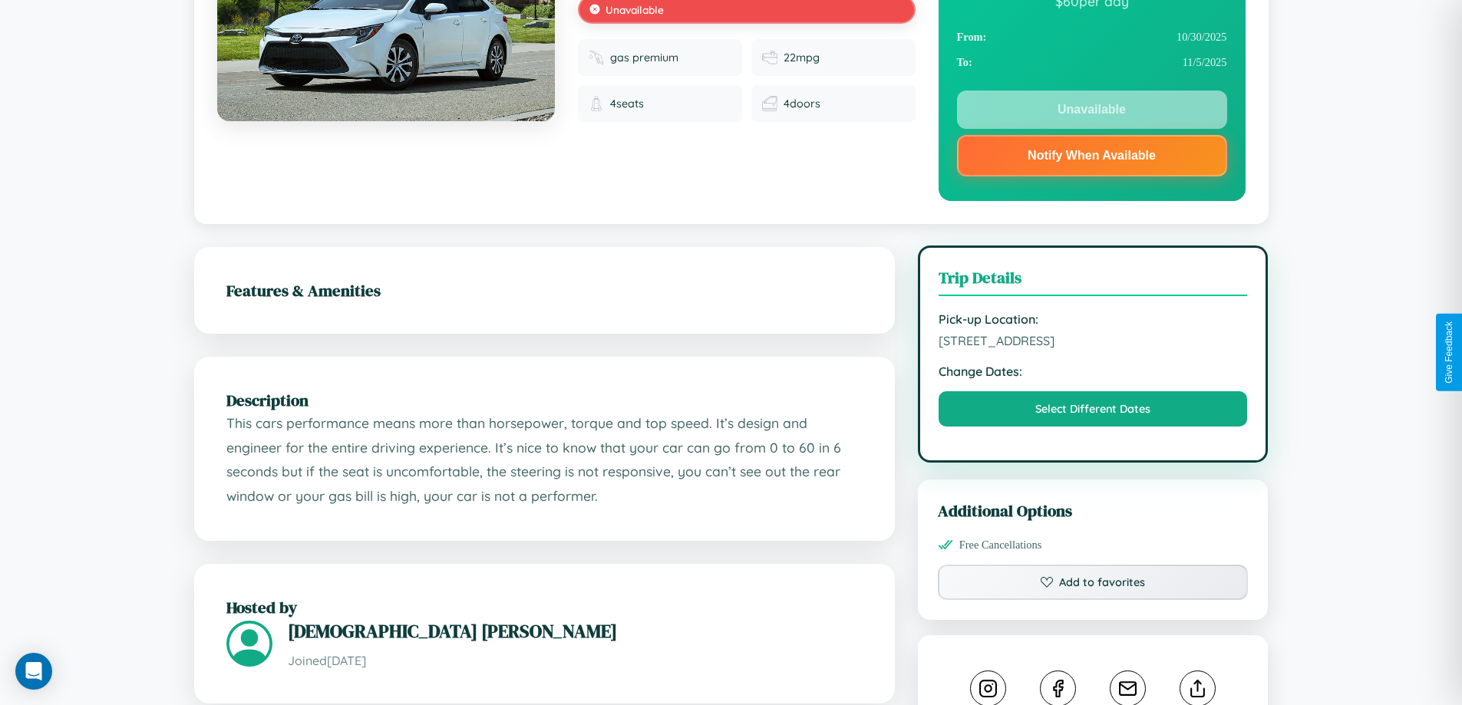
click at [1093, 348] on span "[STREET_ADDRESS]" at bounding box center [1092, 340] width 309 height 15
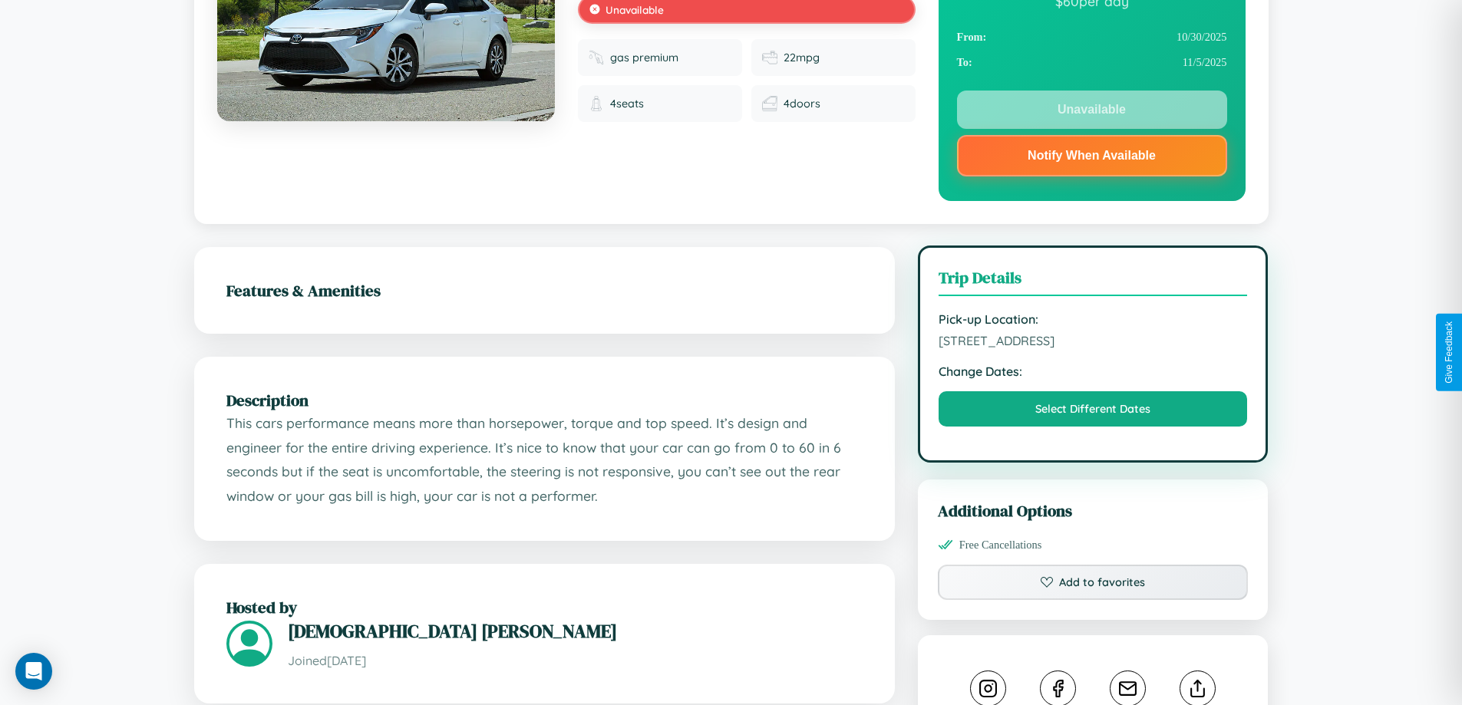
click at [1093, 348] on span "[STREET_ADDRESS]" at bounding box center [1092, 340] width 309 height 15
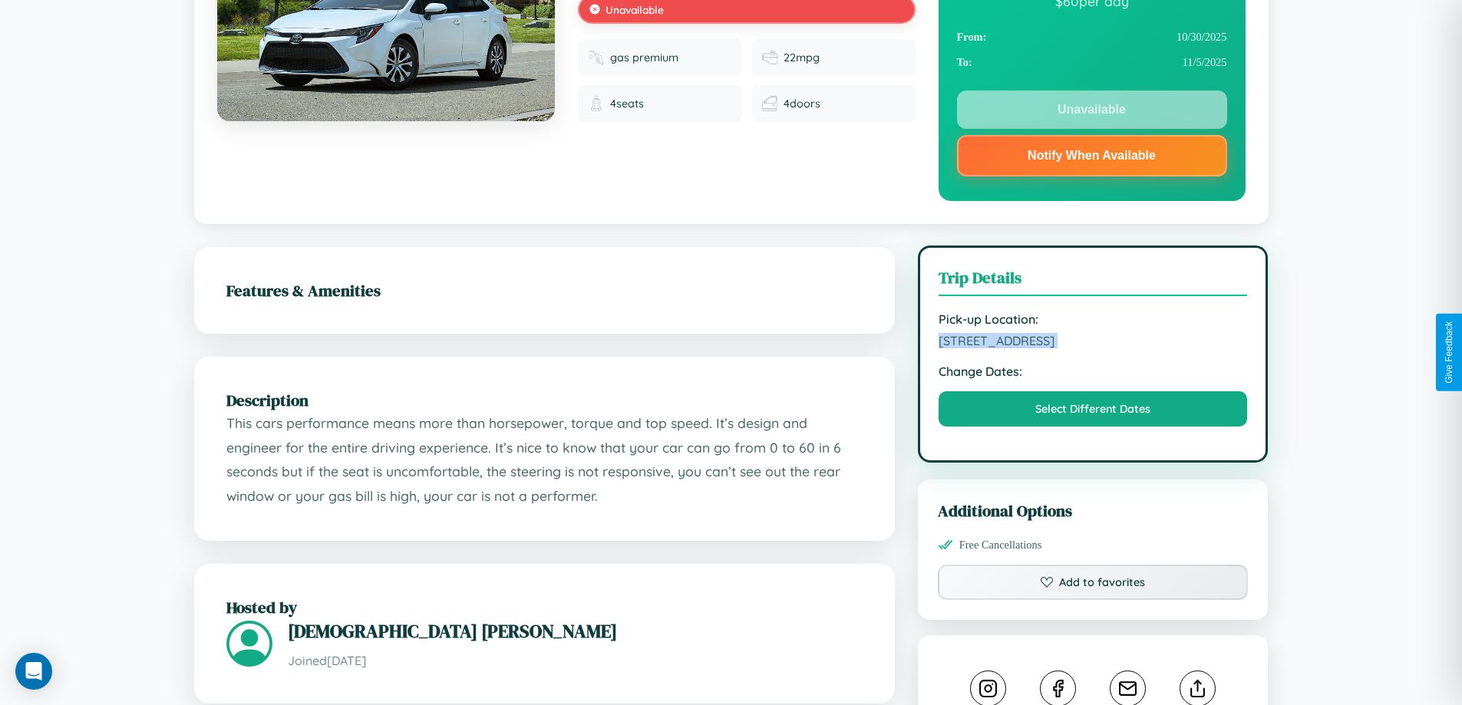
click at [1093, 348] on span "[STREET_ADDRESS]" at bounding box center [1092, 340] width 309 height 15
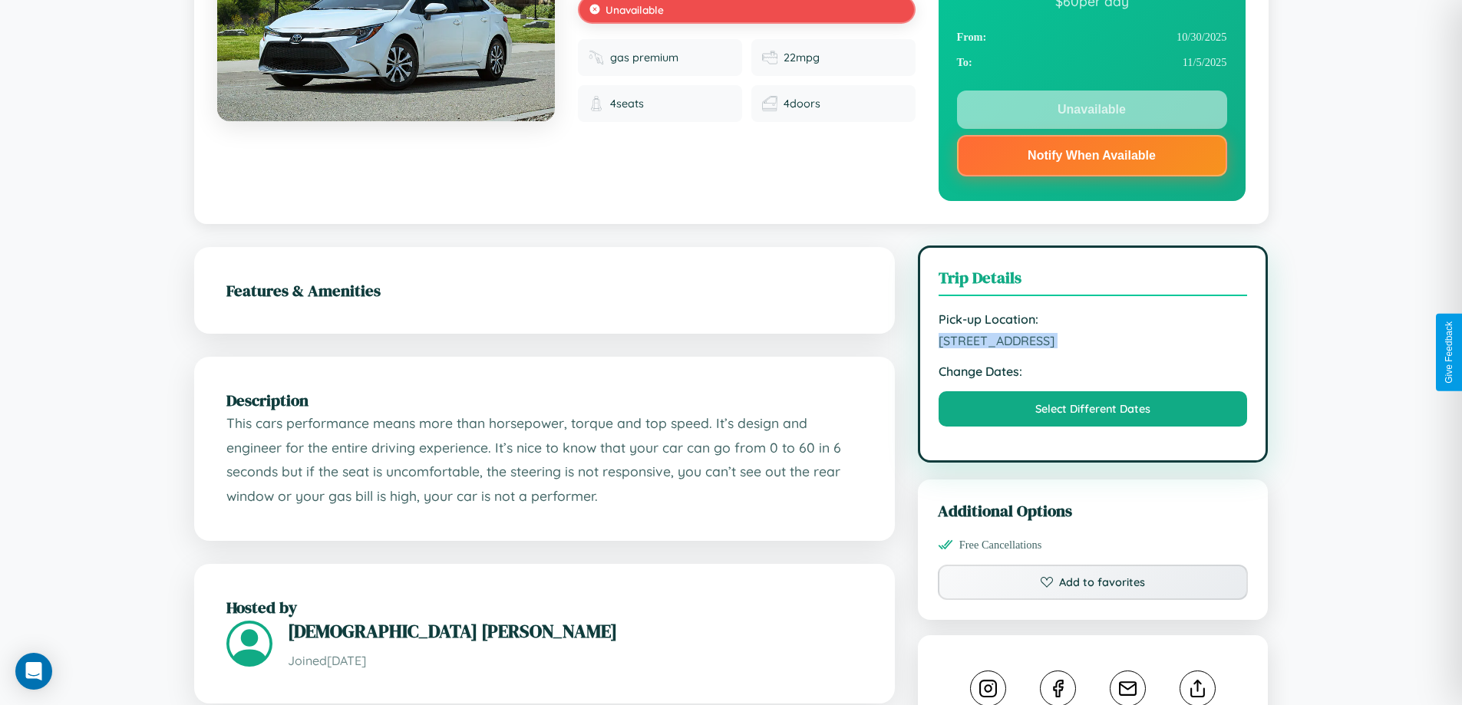
click at [1093, 348] on span "[STREET_ADDRESS]" at bounding box center [1092, 340] width 309 height 15
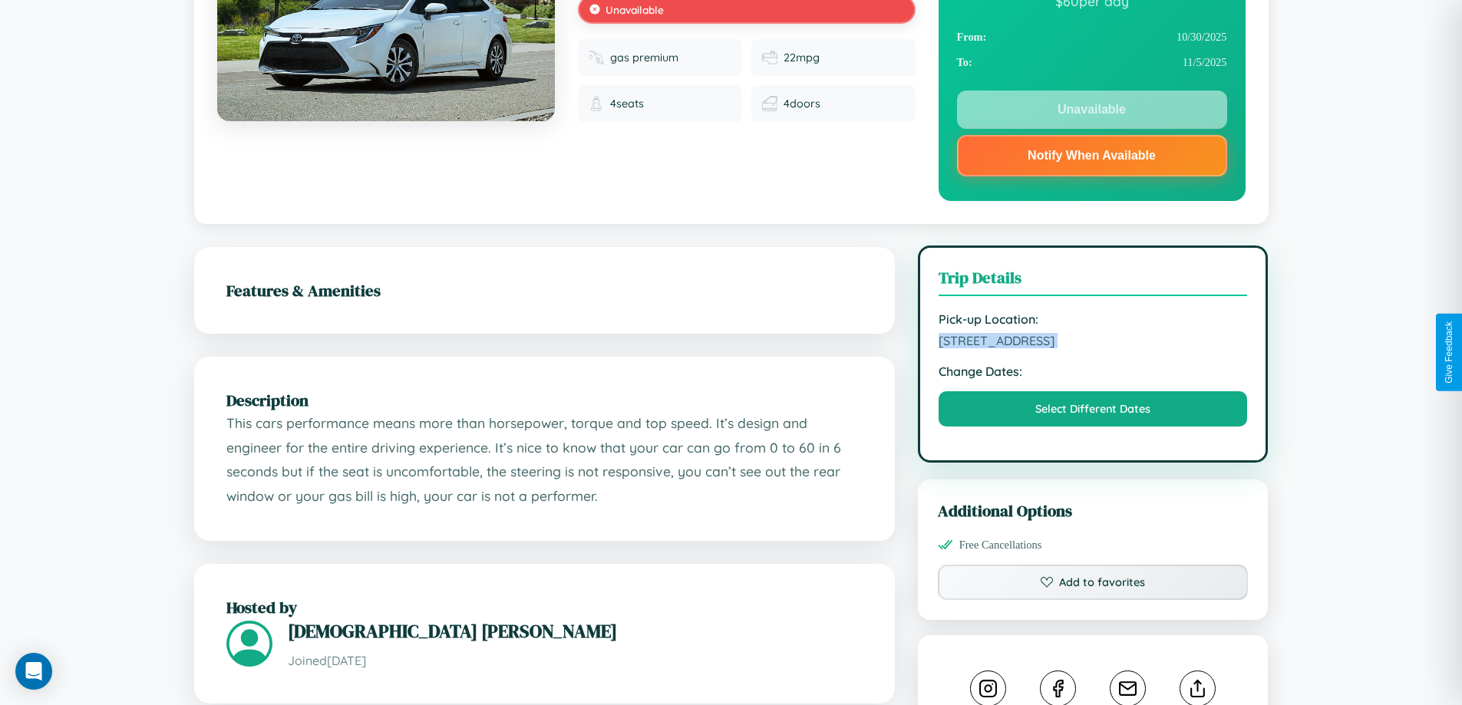
click at [1093, 348] on span "[STREET_ADDRESS]" at bounding box center [1092, 340] width 309 height 15
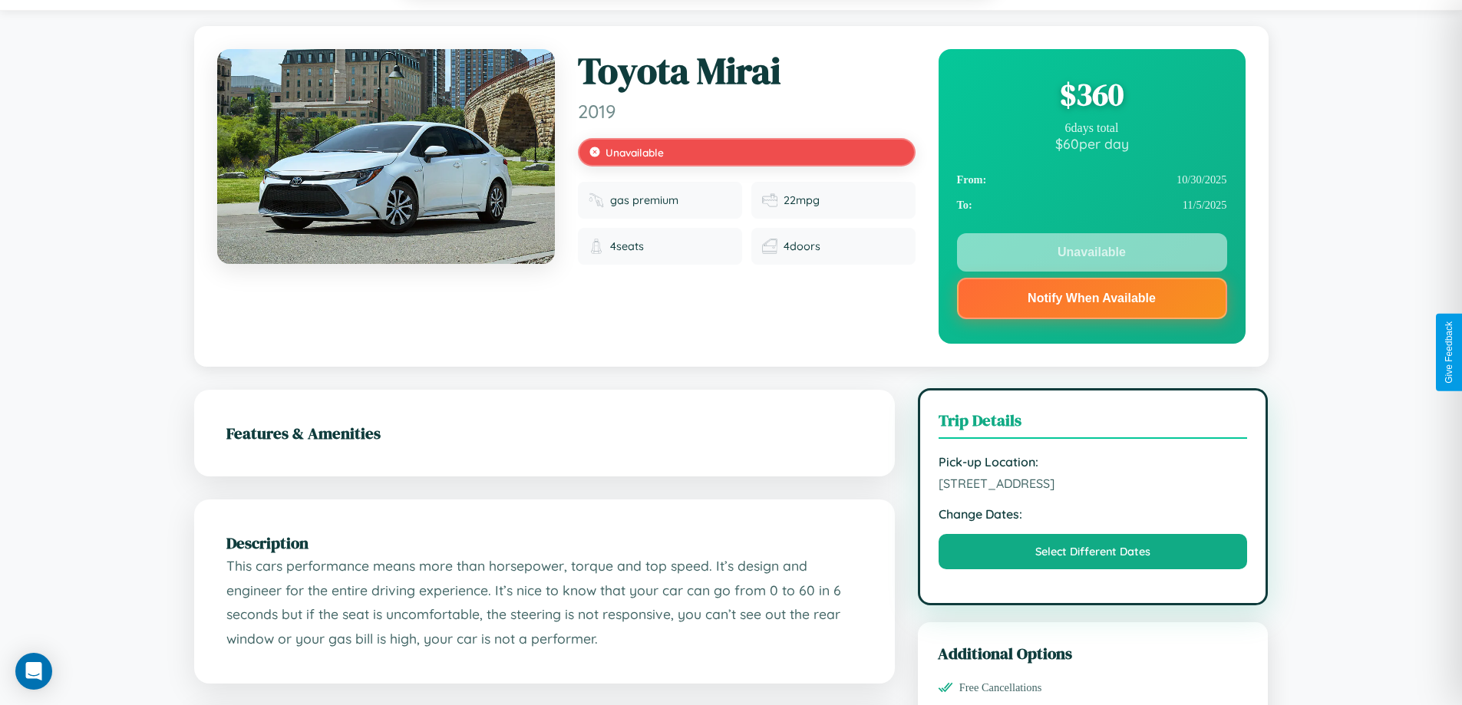
scroll to position [0, 0]
